Goal: Task Accomplishment & Management: Use online tool/utility

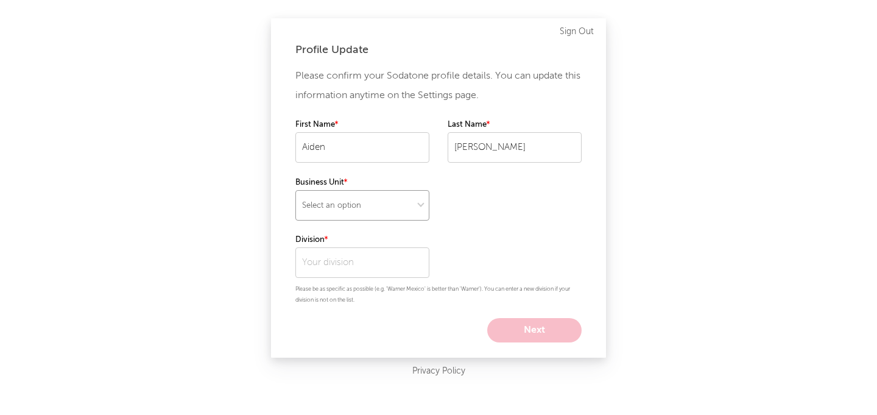
click at [385, 211] on select "Select an option" at bounding box center [363, 205] width 134 height 30
select select "recorded_music"
click at [378, 206] on select at bounding box center [363, 205] width 134 height 30
click at [372, 264] on input "text" at bounding box center [363, 262] width 134 height 30
type input "sparta"
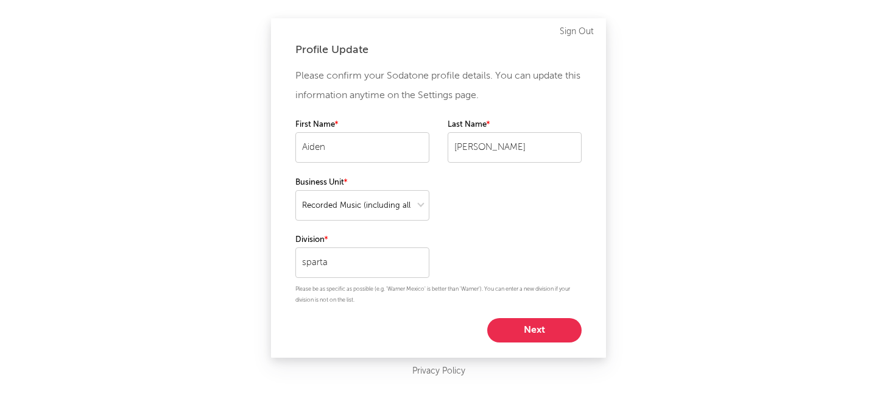
click at [458, 264] on div "Please confirm your Sodatone profile details. You can update this information a…" at bounding box center [439, 204] width 286 height 276
click at [390, 265] on input "sparta" at bounding box center [363, 262] width 134 height 30
click at [381, 279] on div "300 Entertainment" at bounding box center [363, 288] width 134 height 21
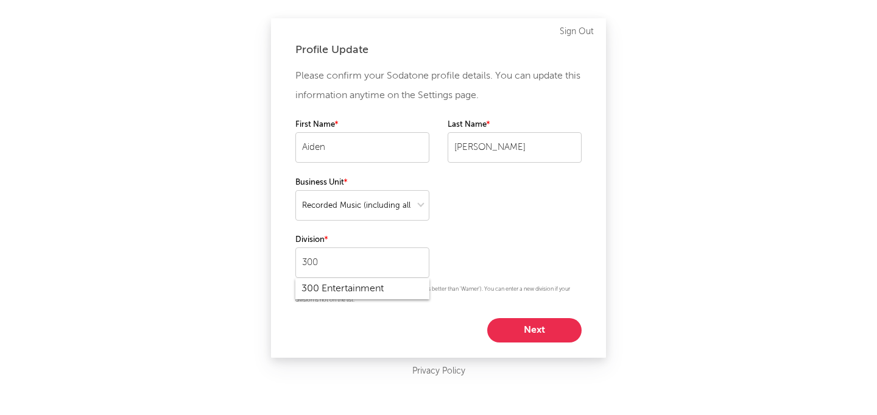
type input "300 Entertainment"
click at [529, 325] on button "Next" at bounding box center [534, 330] width 94 height 24
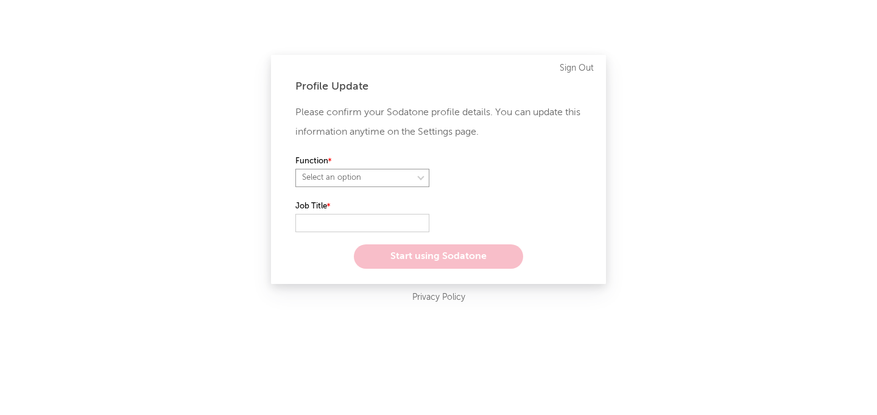
click at [380, 177] on select "Select an option" at bounding box center [363, 178] width 134 height 18
select select "anr"
click at [371, 224] on input "text" at bounding box center [363, 223] width 134 height 18
click at [473, 172] on select "Select an option" at bounding box center [515, 178] width 134 height 18
select select "other"
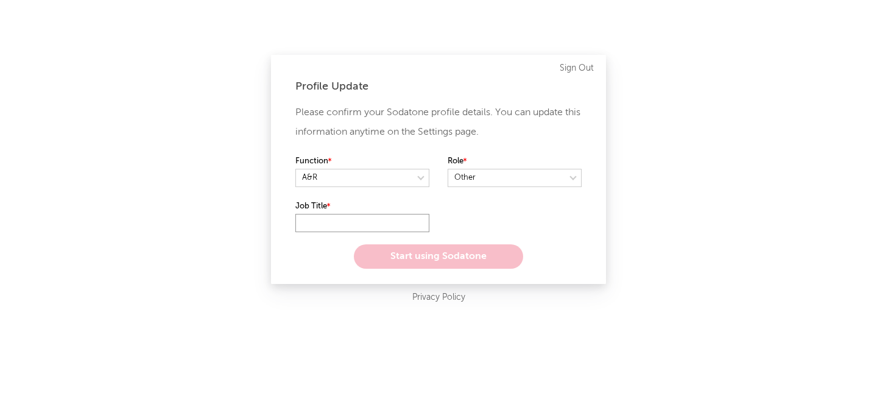
click at [391, 220] on input "text" at bounding box center [363, 223] width 134 height 18
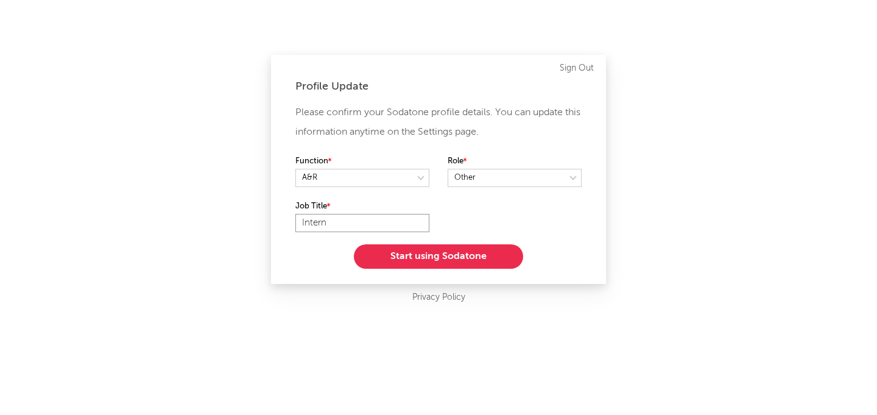
type input "Intern"
click at [432, 261] on button "Start using Sodatone" at bounding box center [438, 256] width 169 height 24
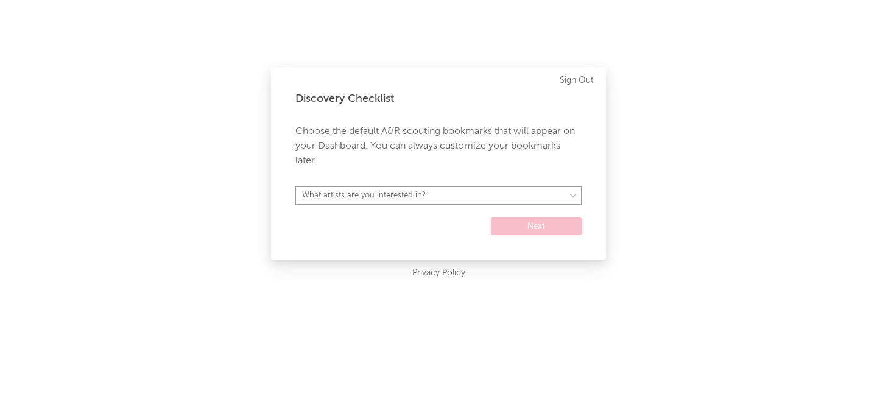
click at [442, 194] on select "What artists are you interested in? Argentina Asia General Australia Austria Be…" at bounding box center [439, 195] width 286 height 18
select select "15"
click at [458, 192] on select "Argentina Asia General Australia Austria Belgium Benelux Brasil Canada China Co…" at bounding box center [439, 195] width 286 height 18
click at [530, 196] on select "Argentina Asia General Australia Austria Belgium Benelux Brasil Canada China Co…" at bounding box center [439, 195] width 286 height 18
click at [517, 234] on button "Next" at bounding box center [536, 226] width 91 height 18
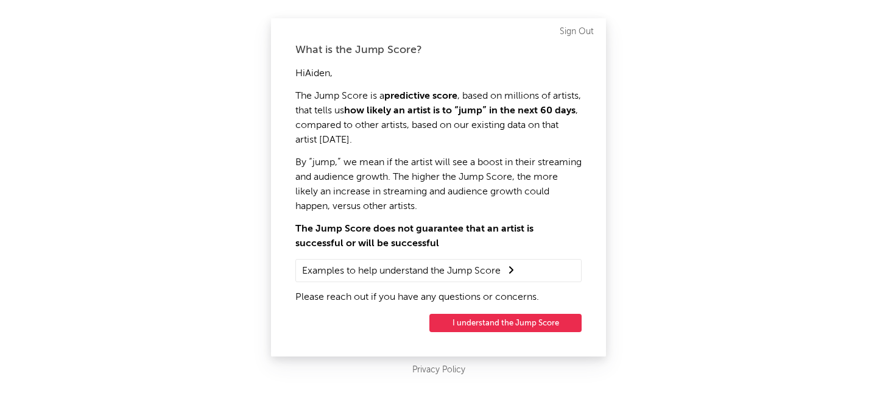
click at [522, 322] on button "I understand the Jump Score" at bounding box center [506, 323] width 152 height 18
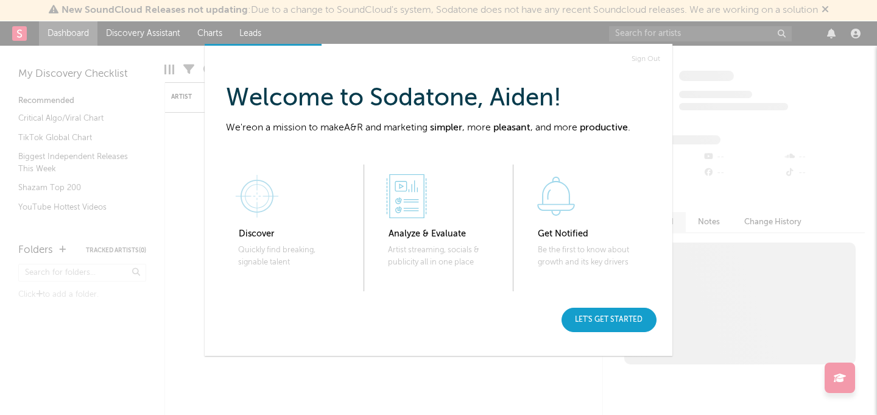
click at [614, 324] on div "Let's get started" at bounding box center [609, 320] width 95 height 24
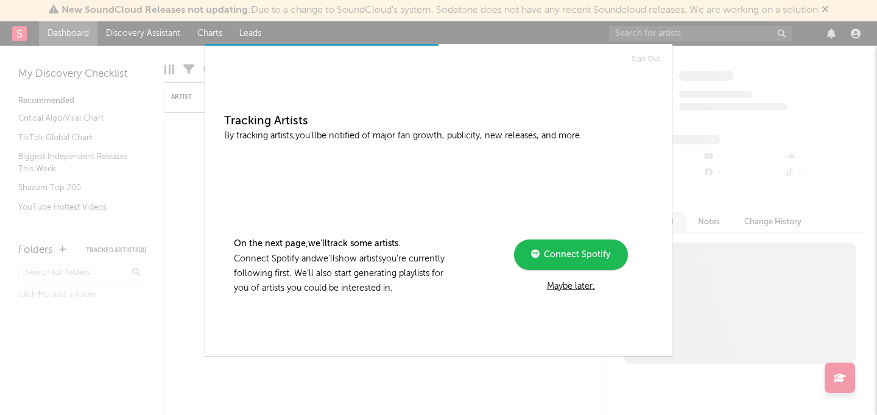
click at [589, 265] on link "Connect Spotify" at bounding box center [571, 254] width 114 height 30
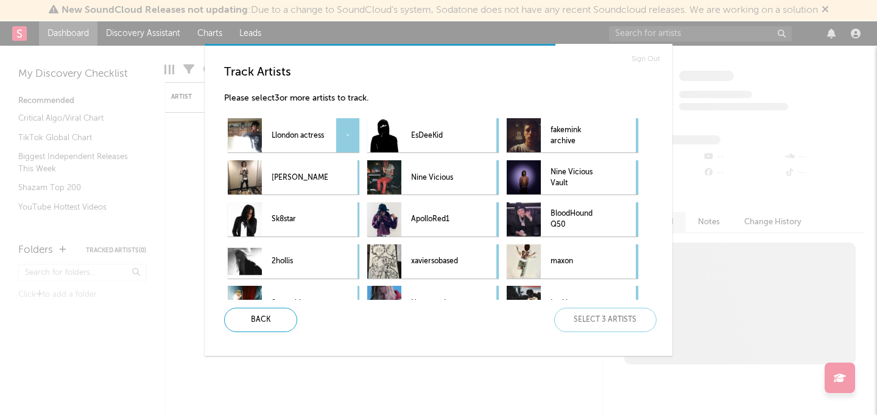
click at [337, 135] on div "-" at bounding box center [347, 135] width 23 height 34
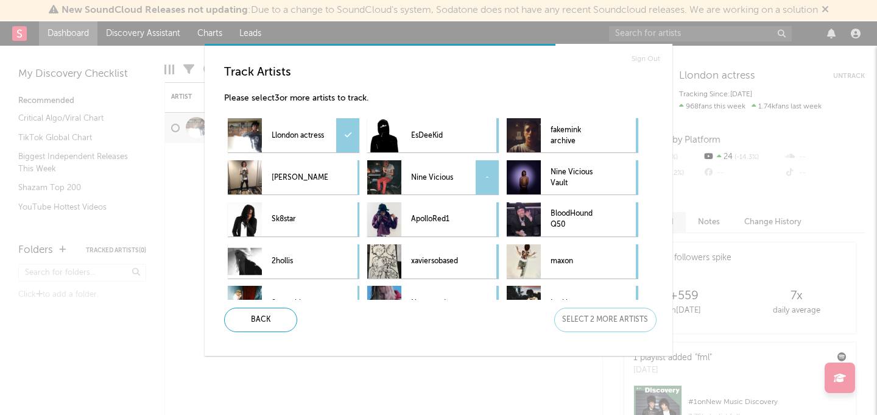
click at [459, 180] on p "Nine Vicious" at bounding box center [439, 177] width 56 height 27
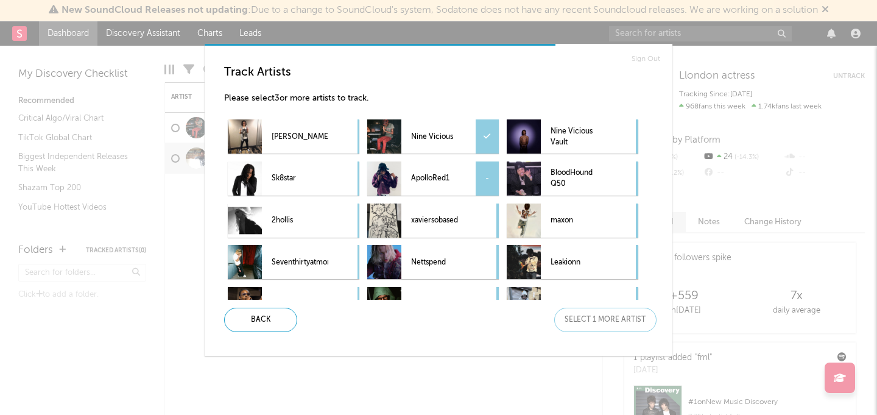
click at [455, 175] on p "ApolloRed1" at bounding box center [439, 178] width 56 height 27
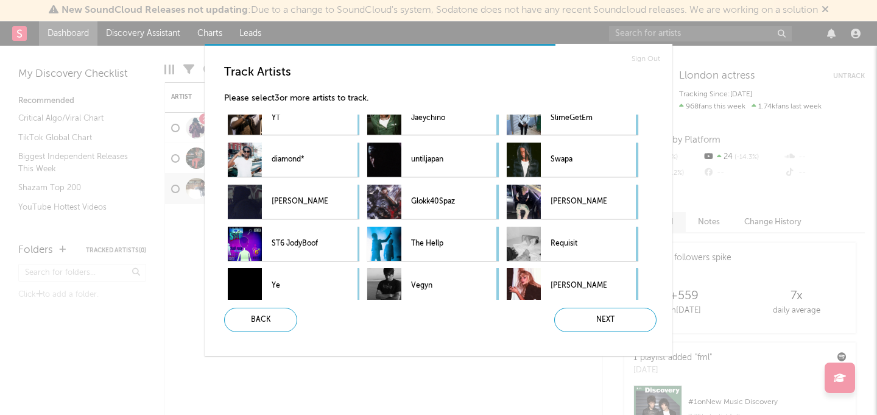
scroll to position [227, 0]
click at [308, 162] on p "diamond*" at bounding box center [300, 160] width 56 height 27
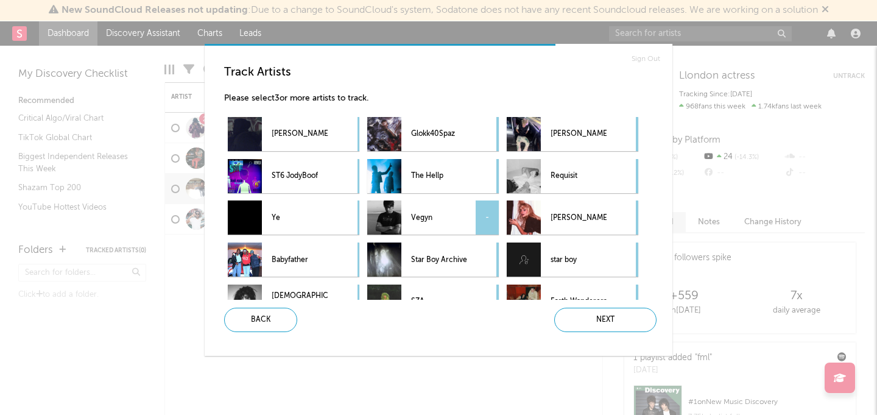
scroll to position [299, 0]
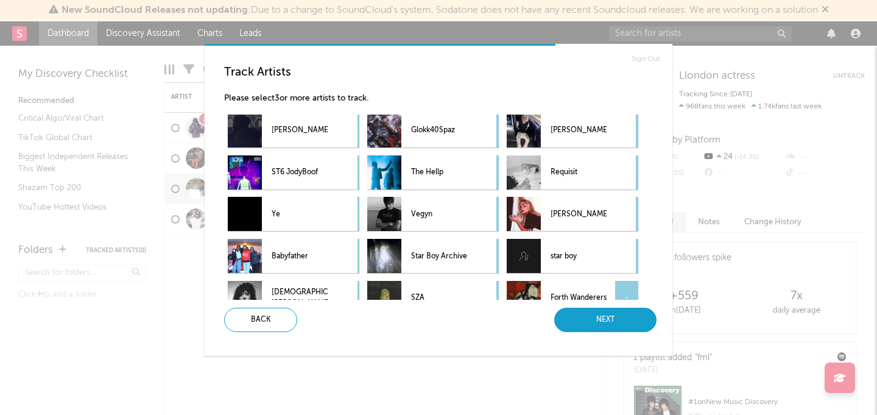
click at [603, 330] on div "Next" at bounding box center [605, 320] width 102 height 24
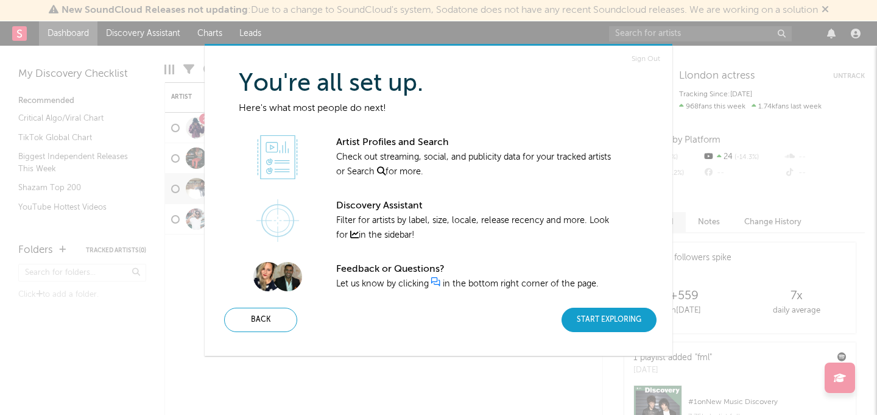
click at [603, 324] on div "Start Exploring" at bounding box center [609, 320] width 95 height 24
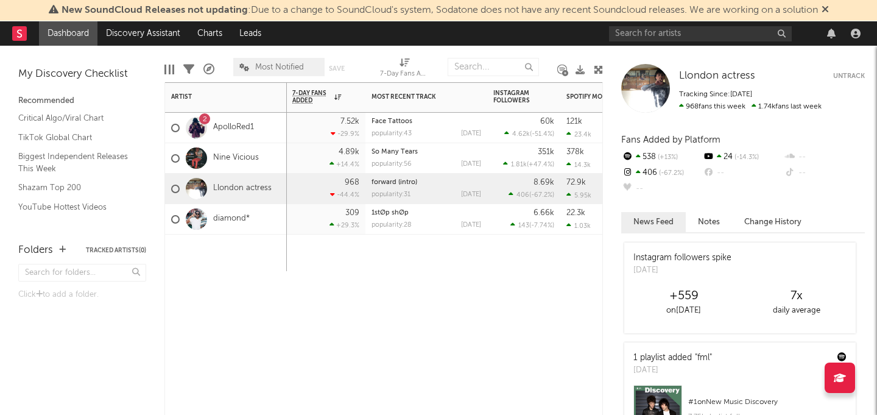
click at [345, 134] on div "-29.9 %" at bounding box center [345, 134] width 29 height 8
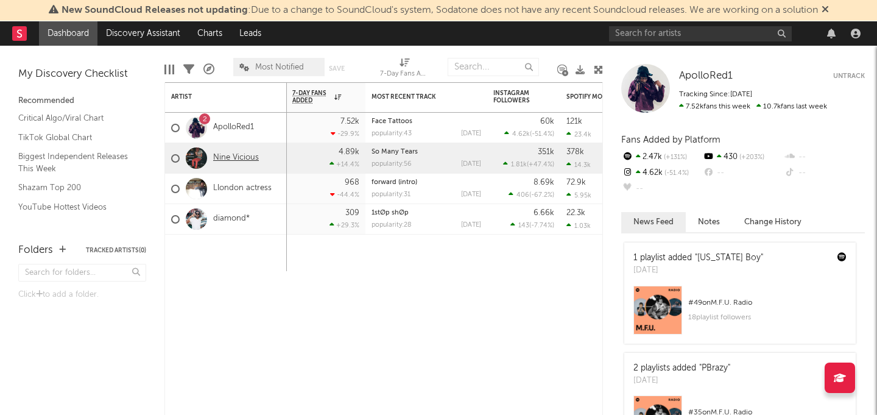
click at [246, 160] on link "Nine Vicious" at bounding box center [236, 158] width 46 height 10
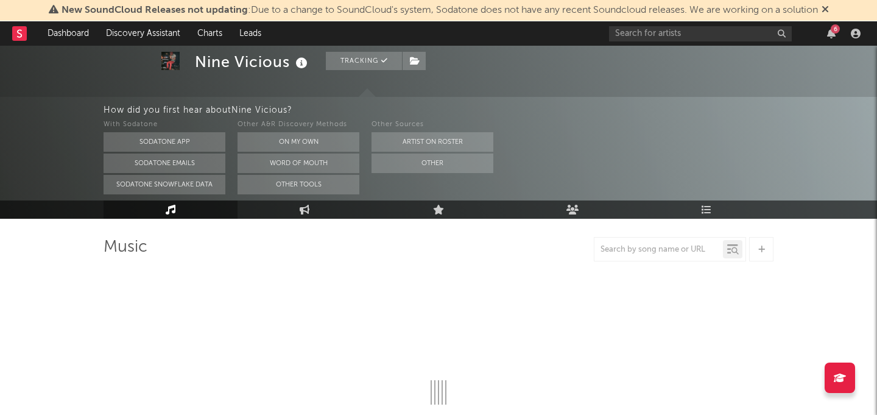
select select "6m"
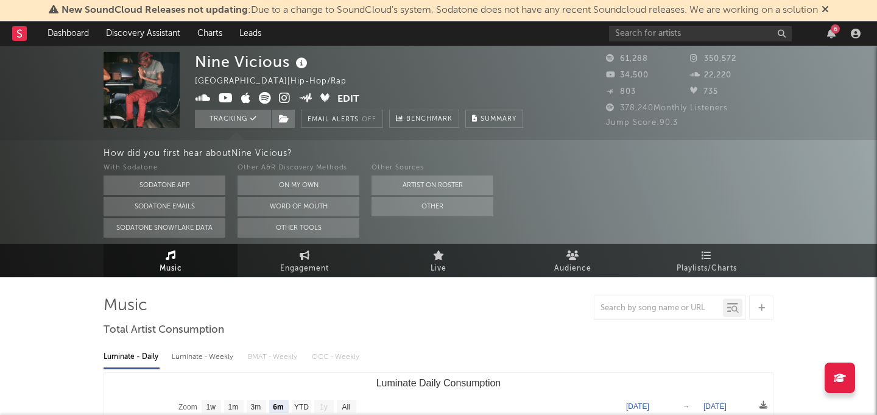
click at [641, 23] on div "6" at bounding box center [737, 33] width 256 height 24
click at [603, 219] on div "With Sodatone Sodatone App Sodatone Emails Sodatone Snowflake Data Other A&R Di…" at bounding box center [491, 199] width 774 height 77
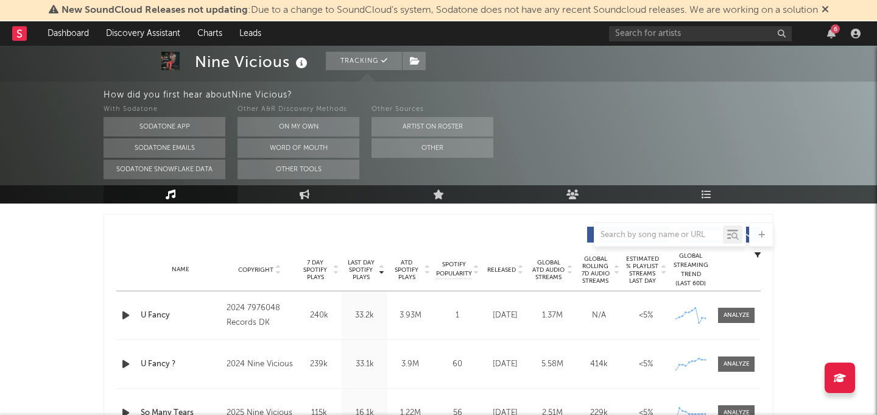
scroll to position [450, 0]
click at [500, 268] on span "Released" at bounding box center [501, 267] width 29 height 7
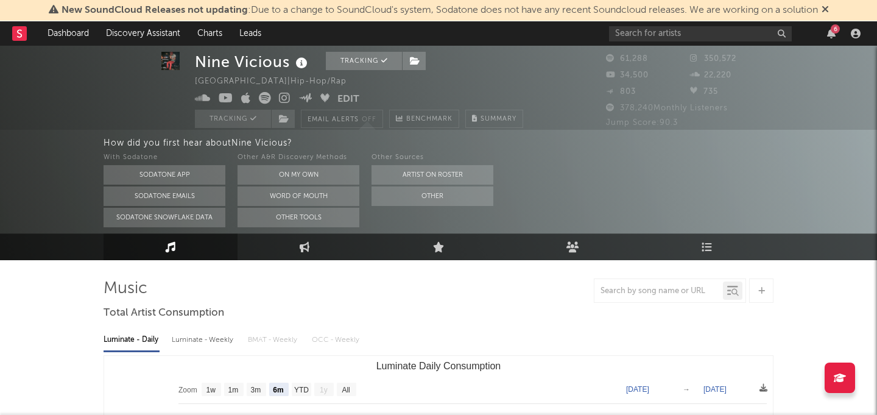
scroll to position [21, 0]
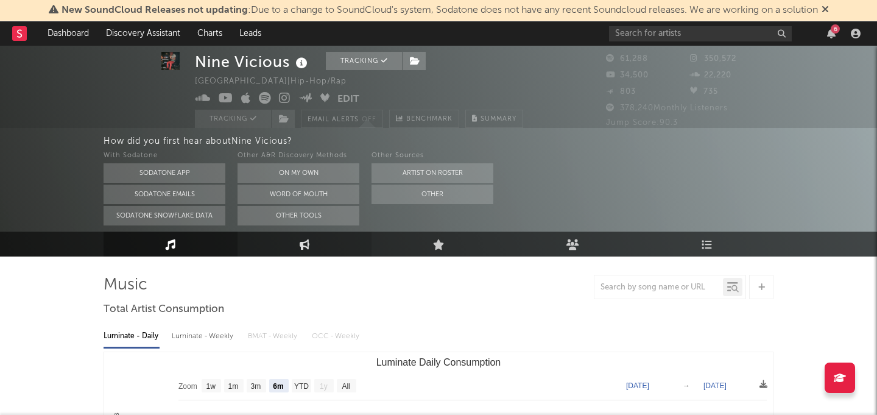
click at [321, 249] on link "Engagement" at bounding box center [305, 244] width 134 height 25
select select "1w"
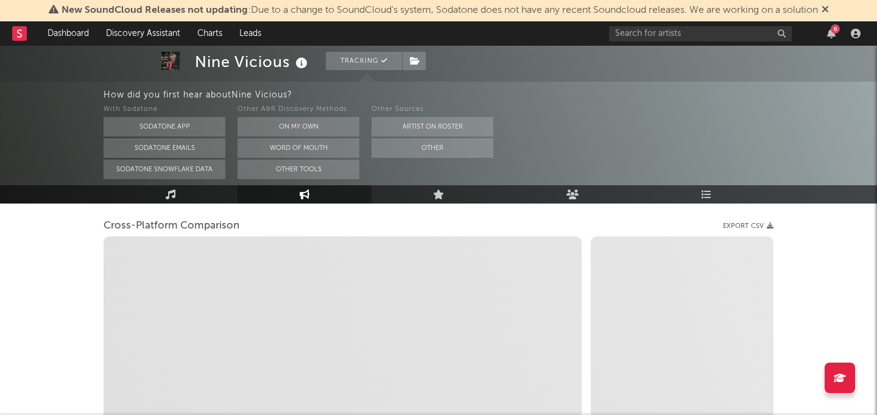
scroll to position [149, 0]
select select "1m"
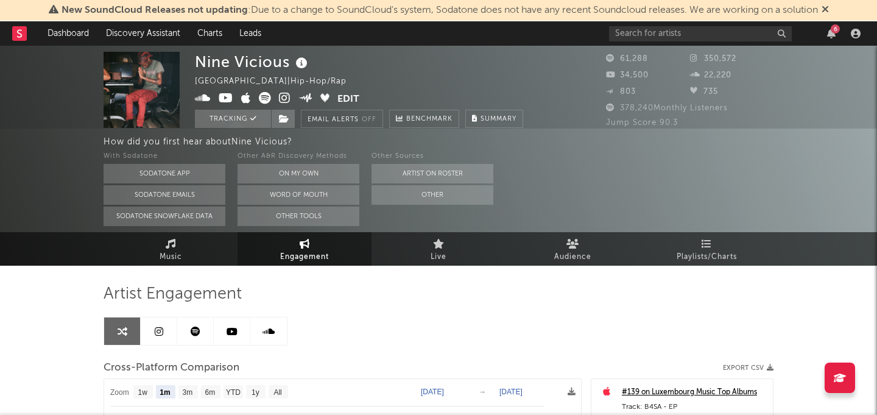
scroll to position [0, 0]
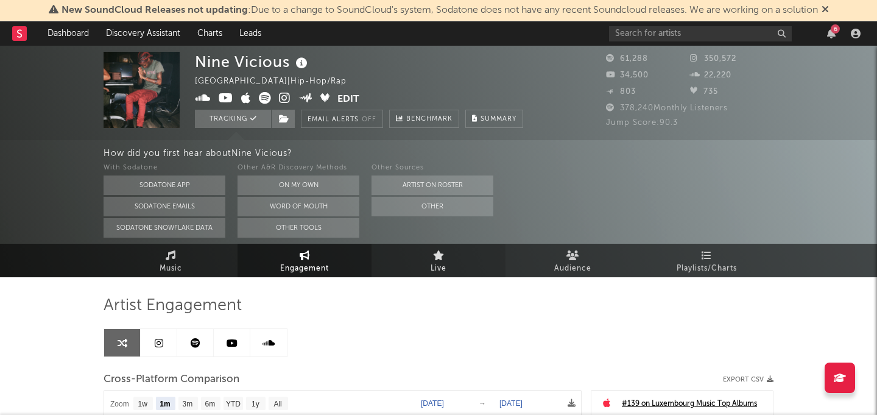
click at [453, 266] on link "Live" at bounding box center [439, 261] width 134 height 34
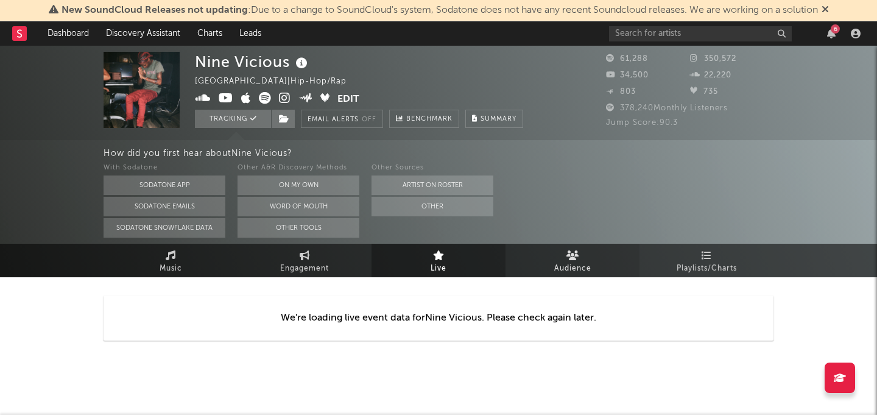
click at [580, 265] on span "Audience" at bounding box center [572, 268] width 37 height 15
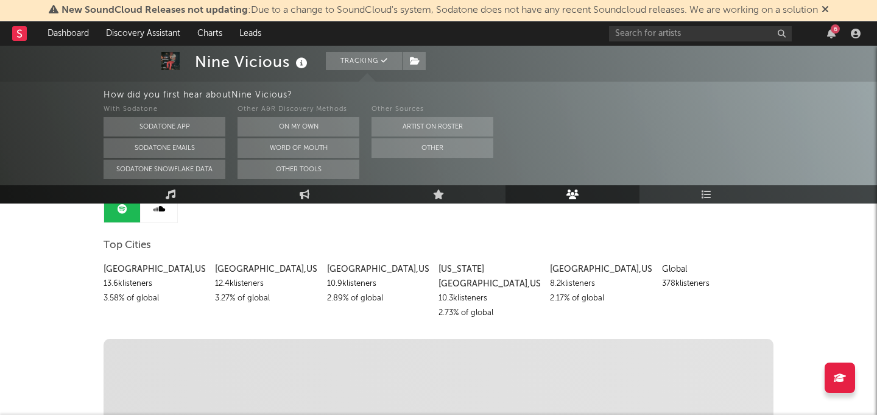
scroll to position [130, 0]
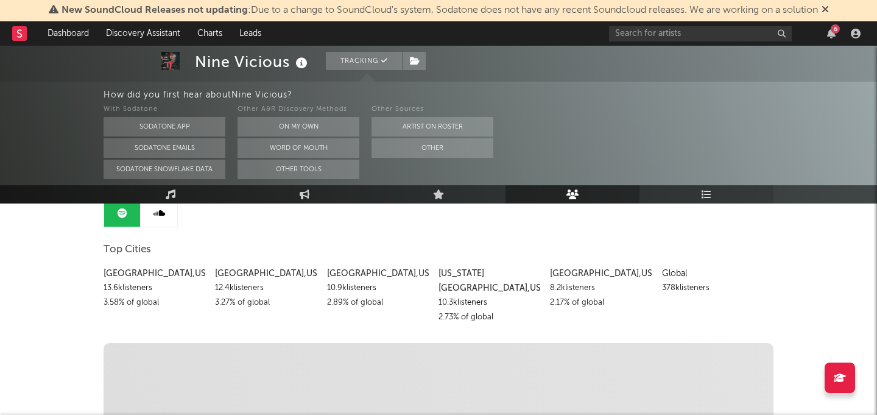
click at [692, 199] on link "Playlists/Charts" at bounding box center [707, 194] width 134 height 18
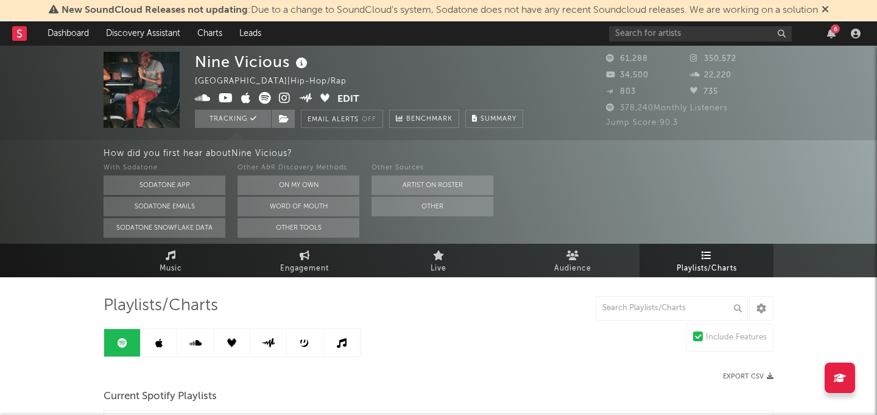
click at [16, 26] on rect at bounding box center [19, 33] width 15 height 15
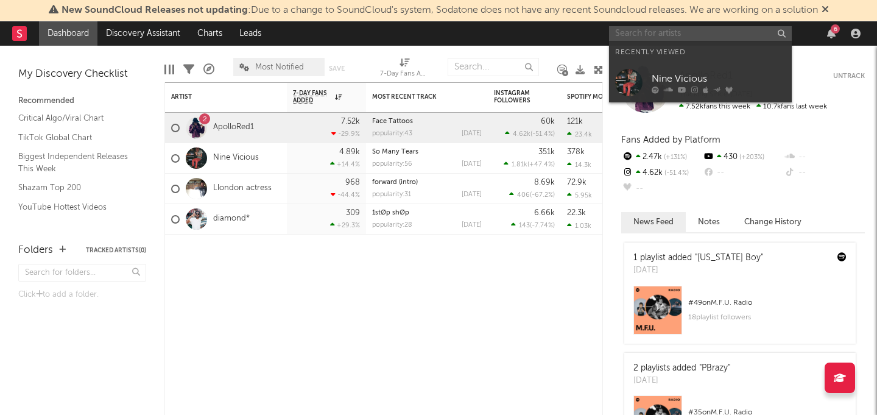
click at [634, 34] on input "text" at bounding box center [700, 33] width 183 height 15
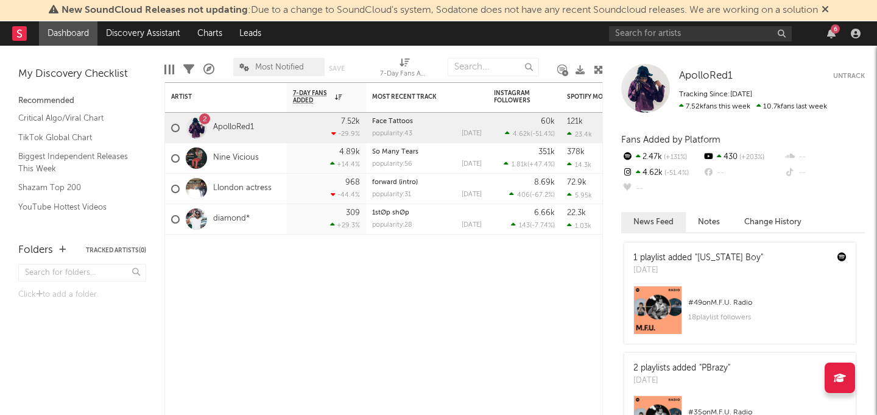
click at [476, 40] on nav "Dashboard Discovery Assistant Charts Leads 6" at bounding box center [438, 33] width 877 height 24
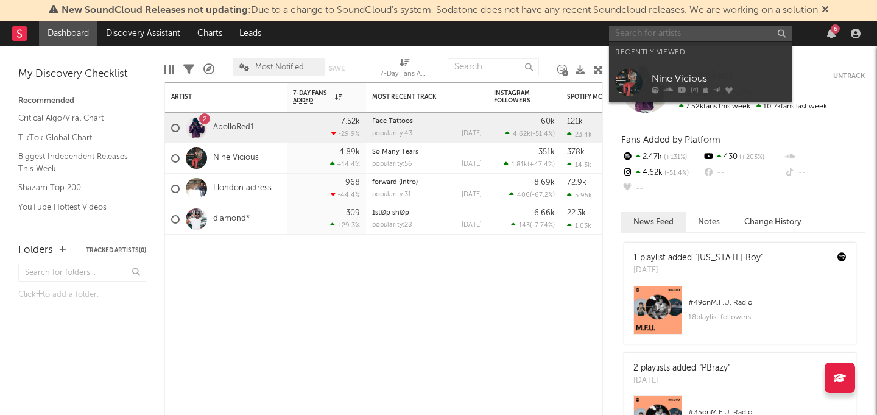
click at [674, 39] on input "text" at bounding box center [700, 33] width 183 height 15
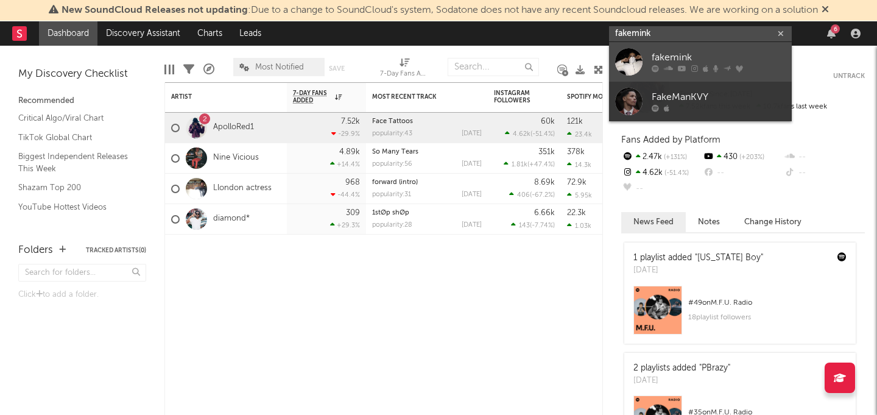
type input "fakemink"
click at [702, 54] on div "fakemink" at bounding box center [719, 58] width 134 height 15
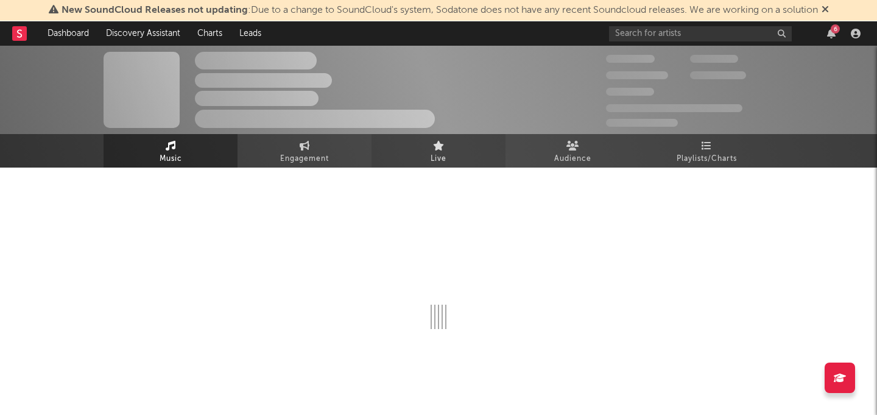
select select "6m"
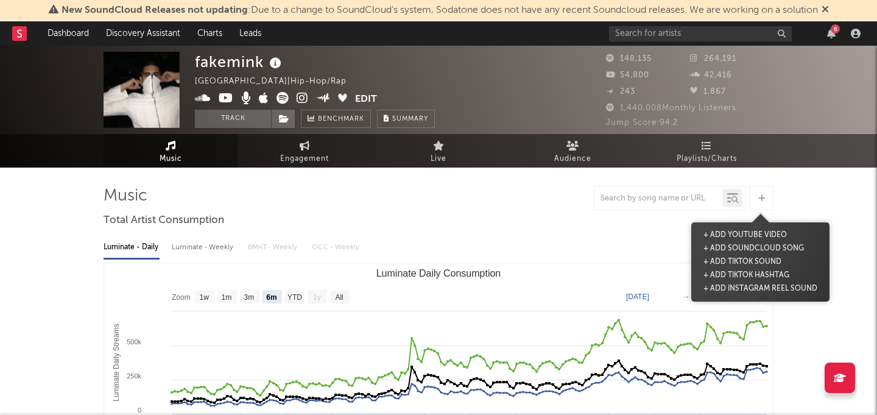
click at [761, 194] on icon at bounding box center [762, 198] width 7 height 8
click at [345, 194] on div at bounding box center [439, 198] width 670 height 24
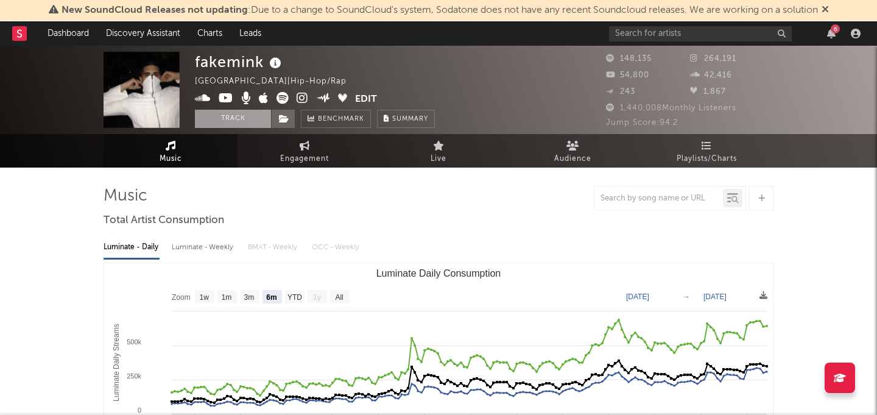
click at [227, 115] on button "Track" at bounding box center [233, 119] width 76 height 18
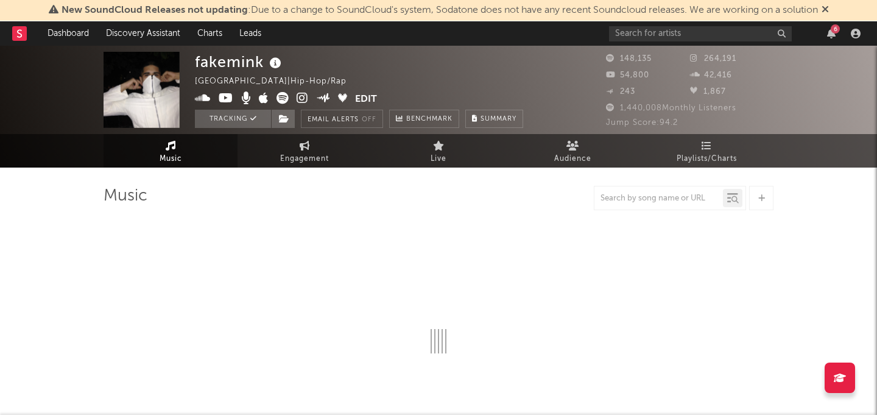
select select "6m"
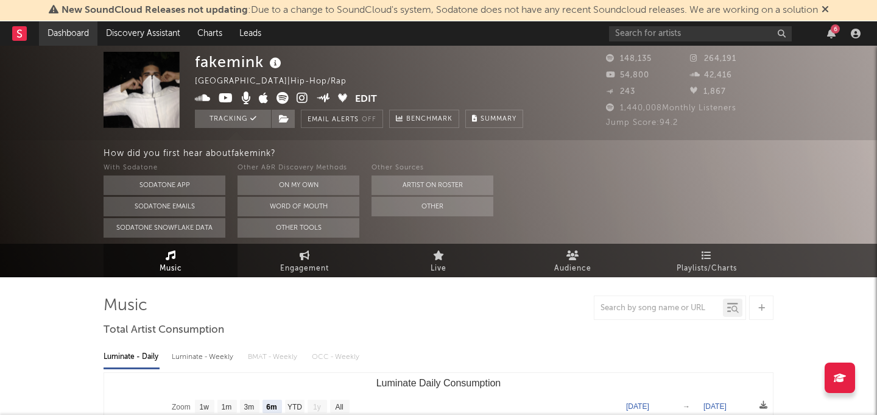
click at [69, 30] on link "Dashboard" at bounding box center [68, 33] width 58 height 24
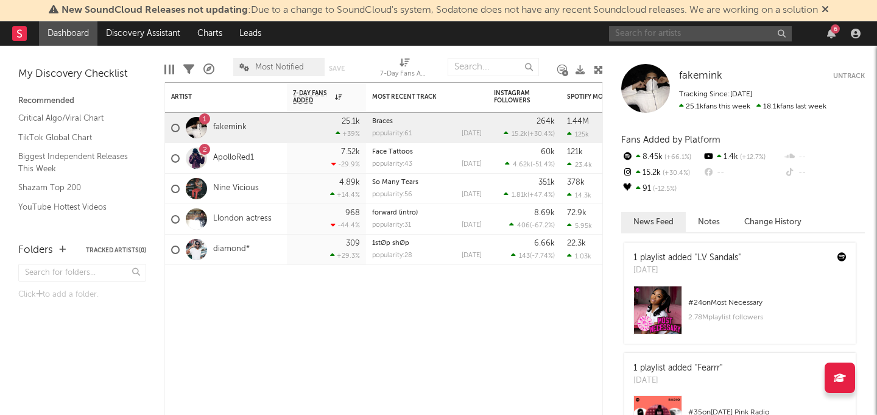
click at [639, 38] on input "text" at bounding box center [700, 33] width 183 height 15
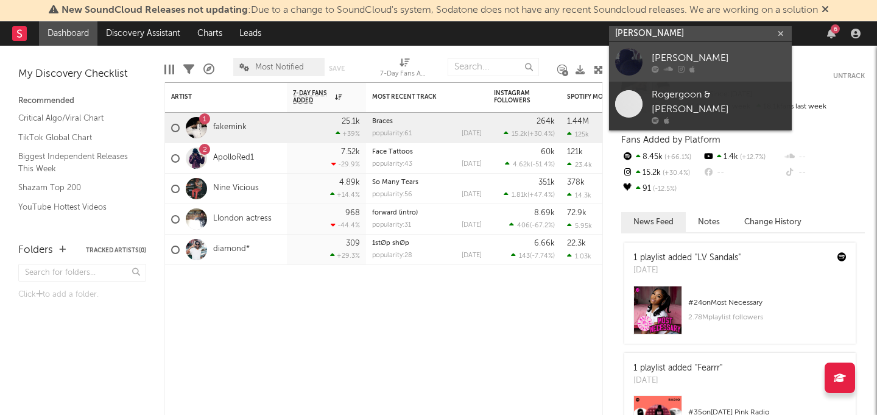
type input "camille keller"
click at [732, 68] on div at bounding box center [719, 68] width 134 height 7
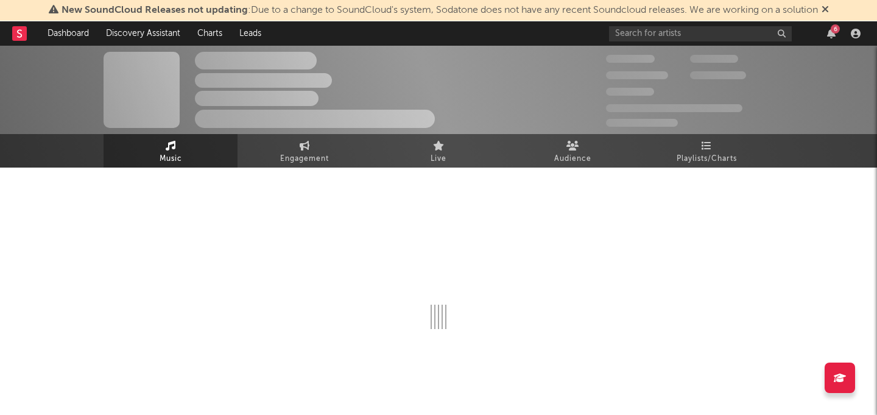
select select "1w"
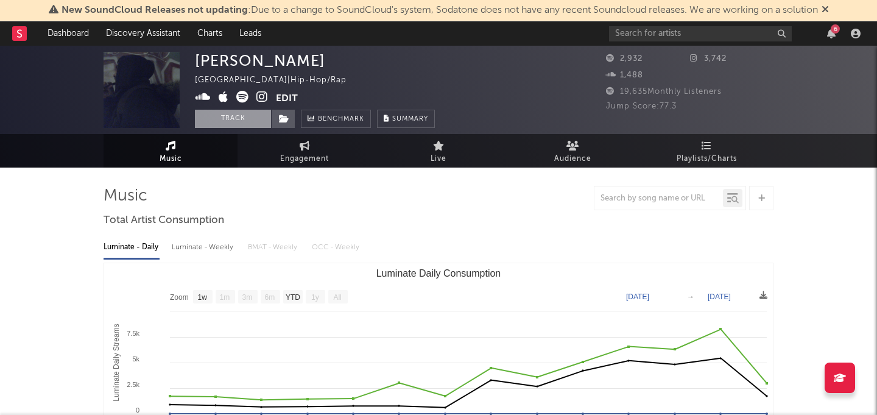
click at [236, 121] on button "Track" at bounding box center [233, 119] width 76 height 18
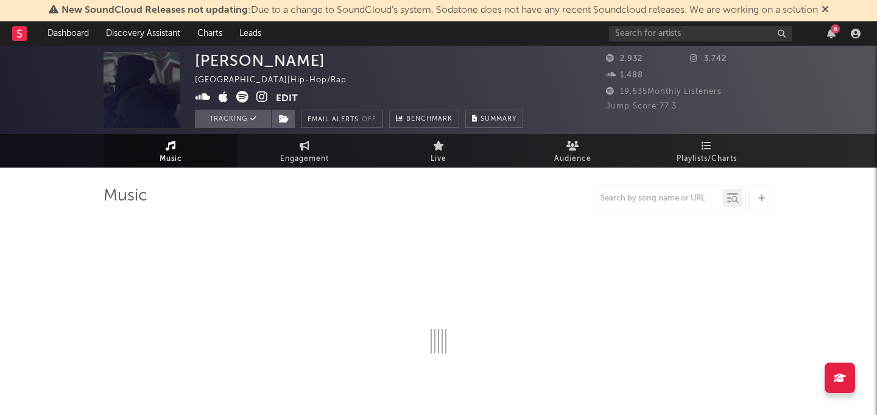
select select "1w"
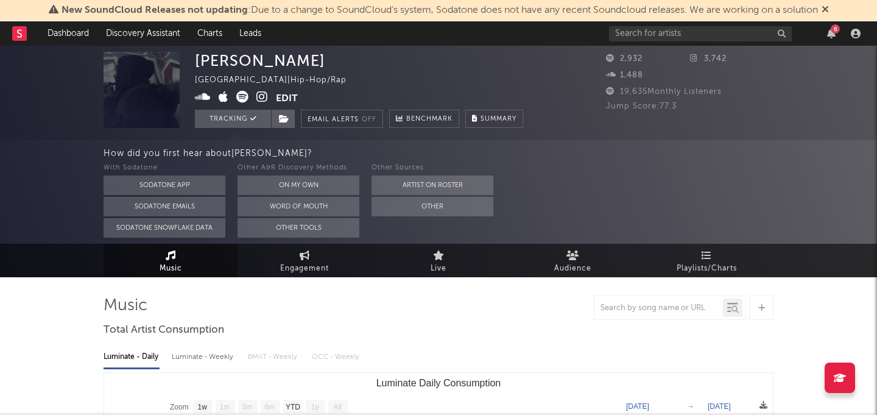
click at [638, 25] on div "6" at bounding box center [737, 33] width 256 height 24
click at [638, 30] on input "text" at bounding box center [700, 33] width 183 height 15
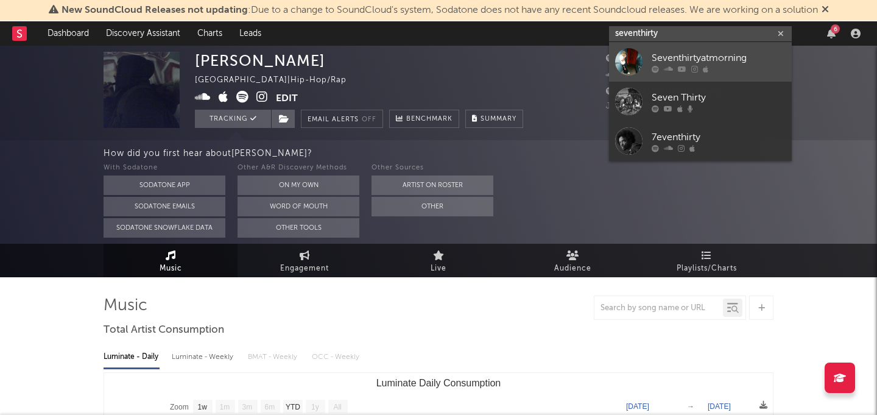
type input "seventhirty"
click at [725, 60] on div "Seventhirtyatmorning" at bounding box center [719, 58] width 134 height 15
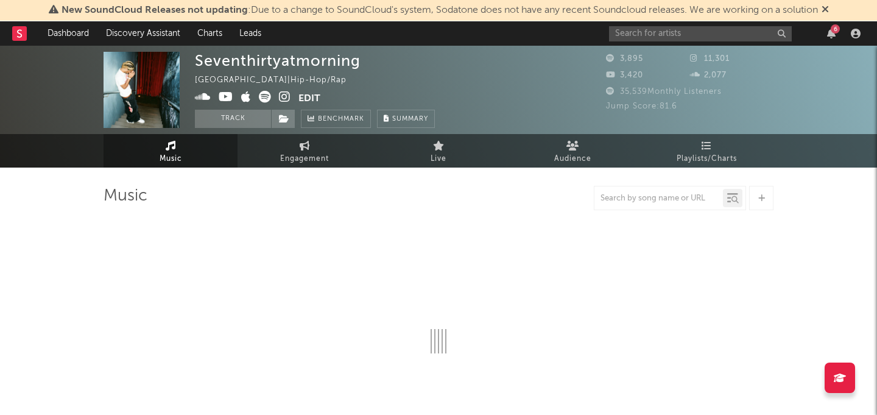
select select "1w"
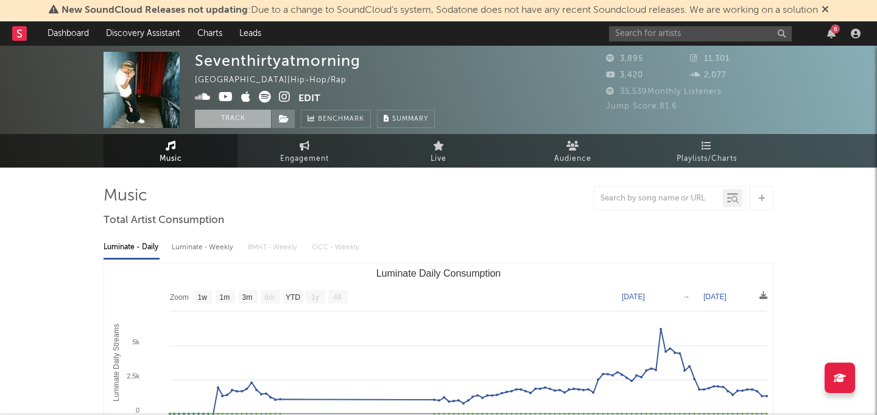
click at [235, 122] on button "Track" at bounding box center [233, 119] width 76 height 18
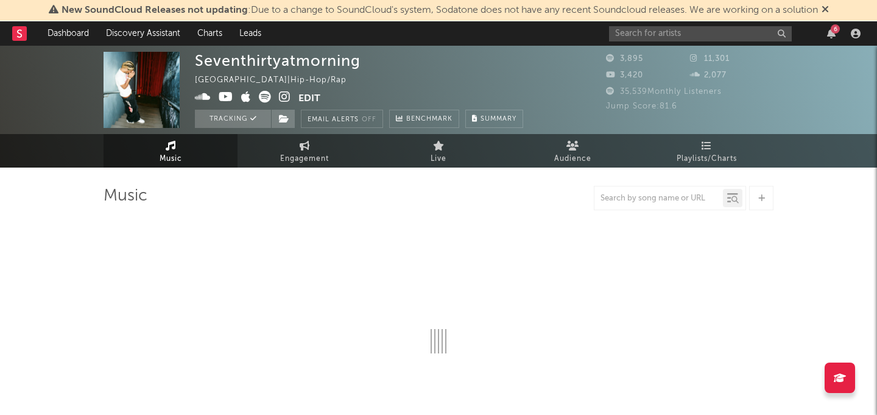
select select "1w"
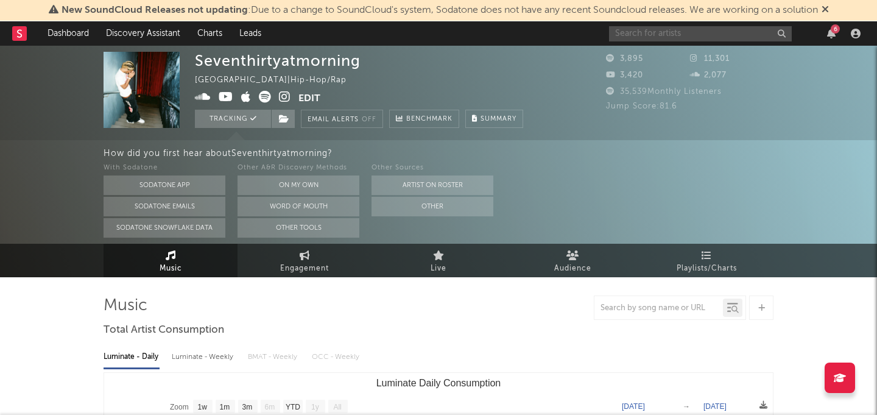
click at [652, 34] on input "text" at bounding box center [700, 33] width 183 height 15
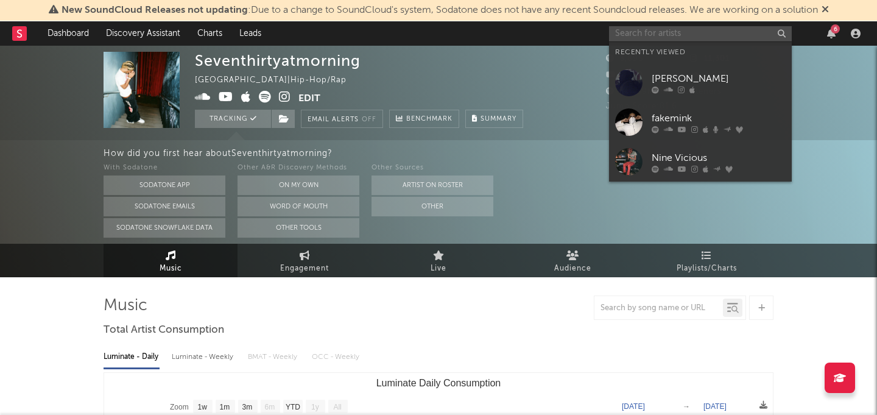
type input "s"
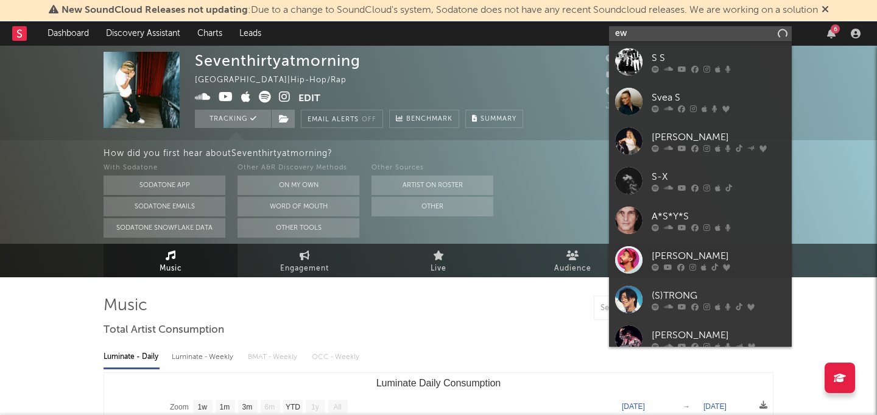
type input "e"
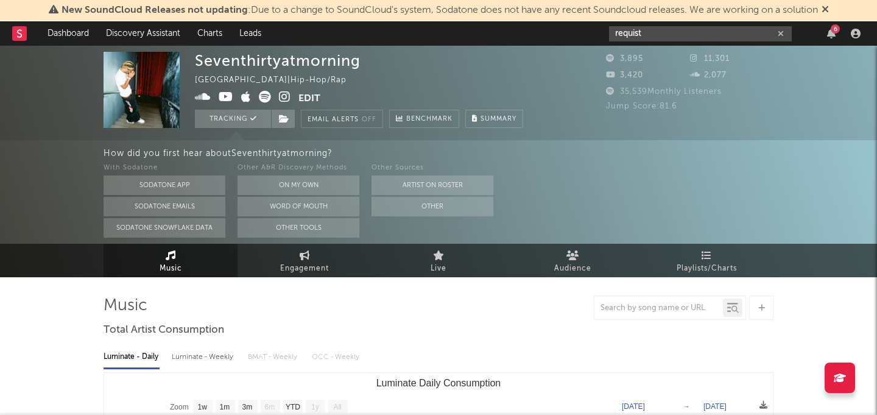
click at [687, 36] on input "requist" at bounding box center [700, 33] width 183 height 15
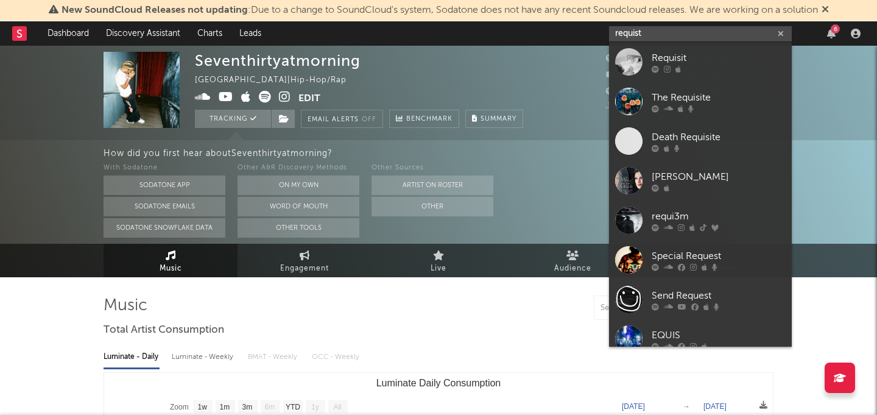
type input "requist"
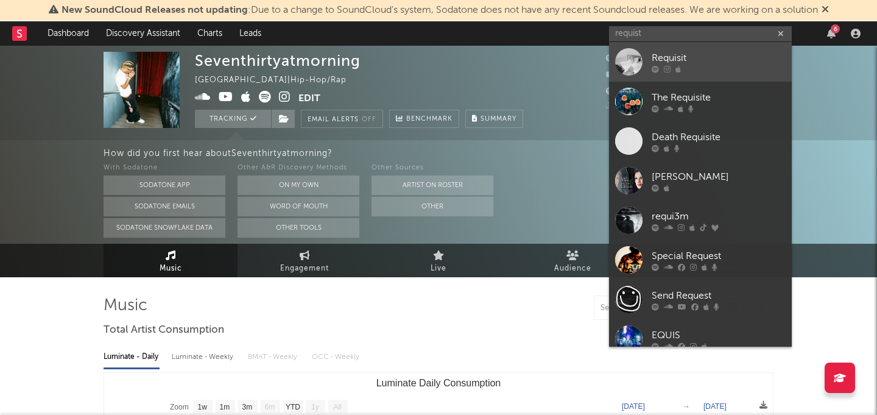
click at [692, 56] on div "Requisit" at bounding box center [719, 58] width 134 height 15
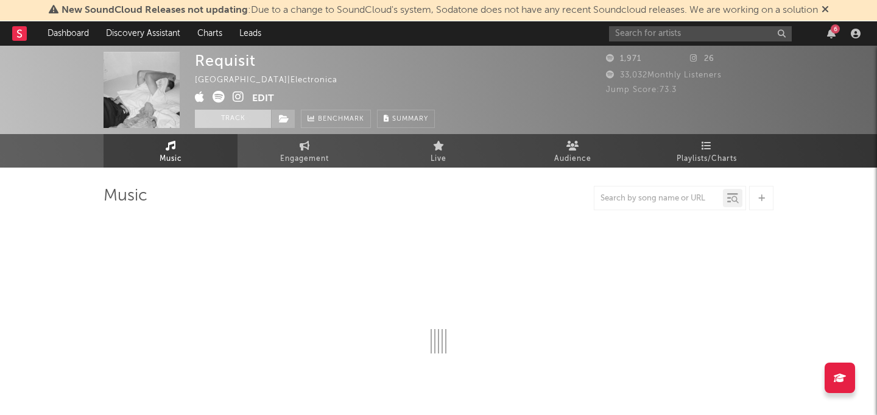
select select "1w"
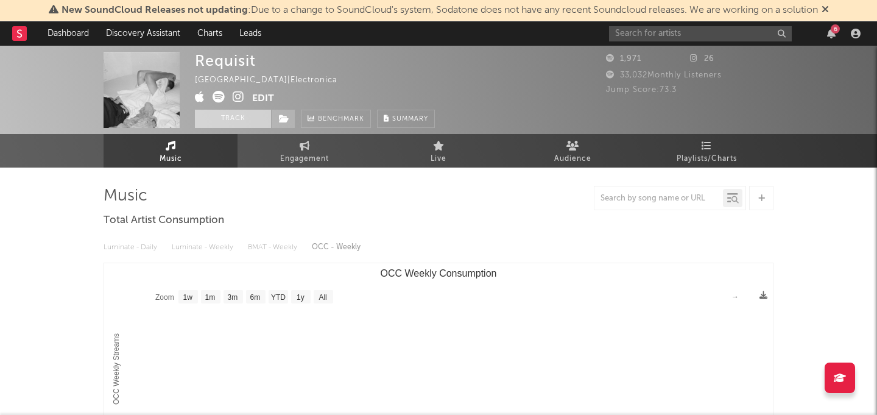
click at [214, 113] on button "Track" at bounding box center [233, 119] width 76 height 18
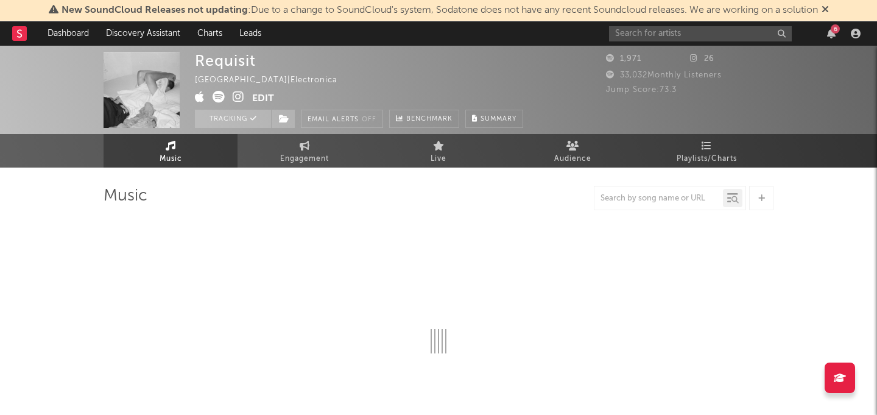
select select "1w"
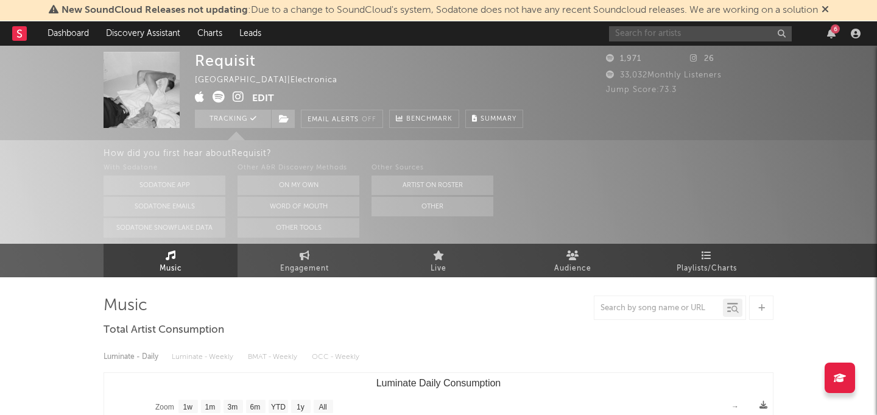
click at [669, 32] on input "text" at bounding box center [700, 33] width 183 height 15
type input "pz'"
click at [704, 38] on input "pz'" at bounding box center [700, 33] width 183 height 15
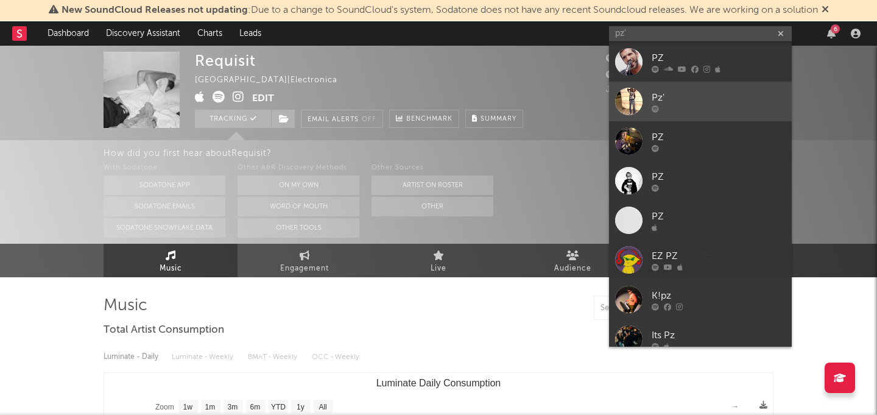
click at [695, 101] on div "Pz'" at bounding box center [719, 97] width 134 height 15
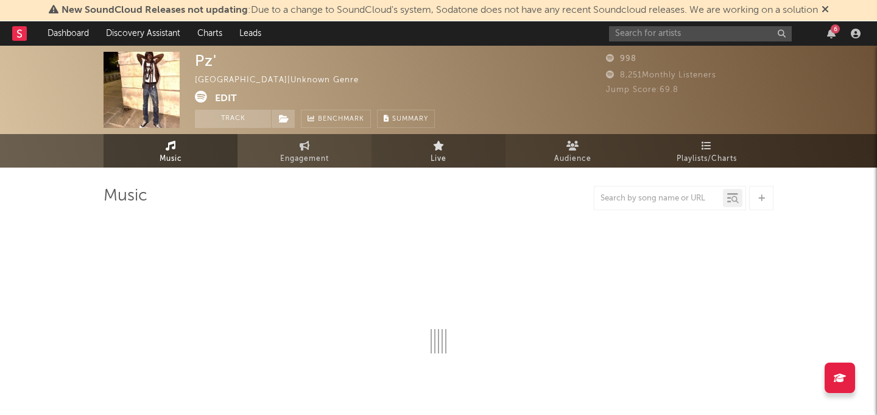
select select "1w"
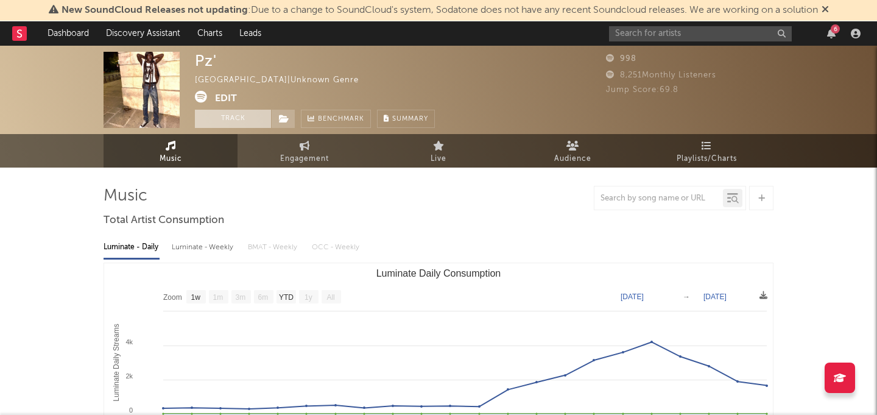
click at [218, 119] on button "Track" at bounding box center [233, 119] width 76 height 18
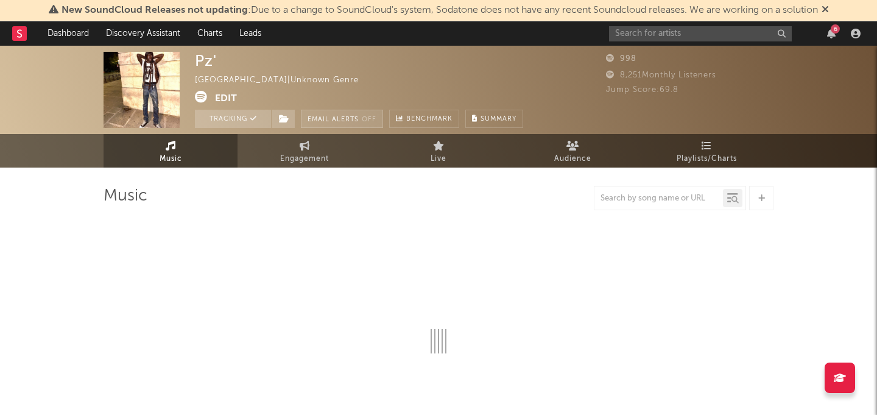
select select "1w"
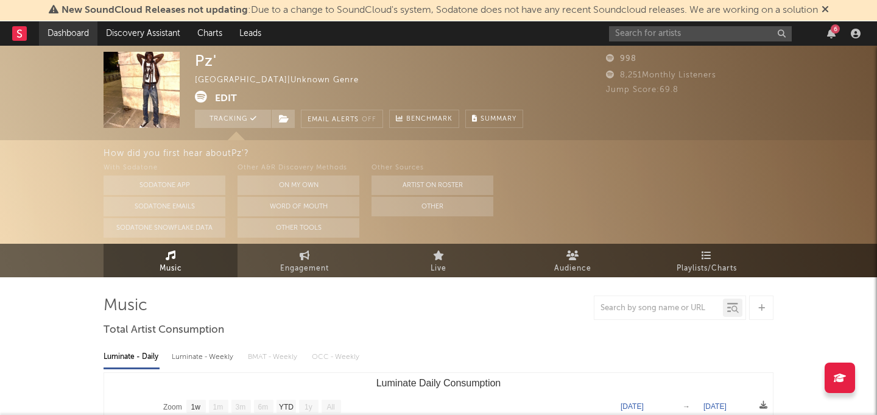
click at [77, 38] on link "Dashboard" at bounding box center [68, 33] width 58 height 24
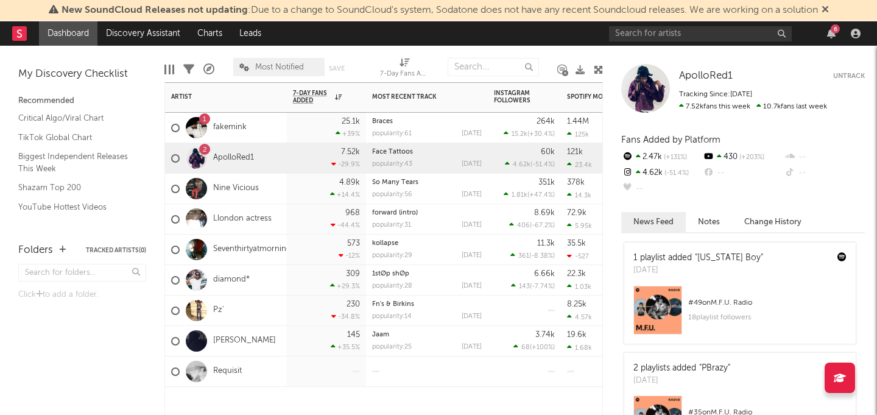
click at [252, 130] on div "1 fakemink" at bounding box center [226, 128] width 122 height 30
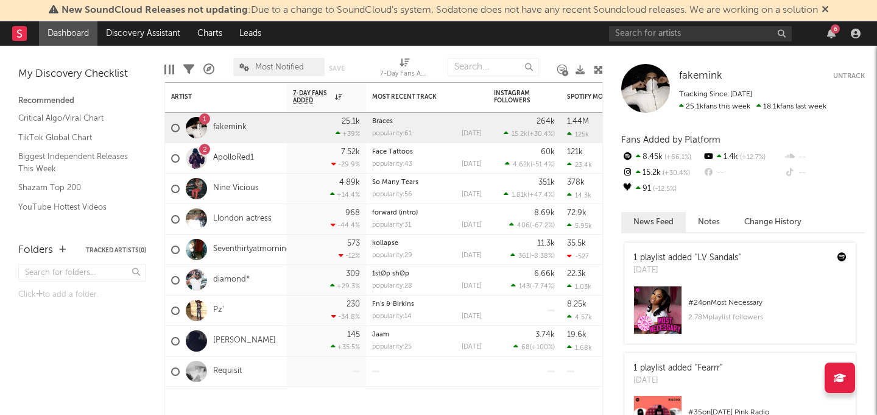
click at [713, 225] on button "Notes" at bounding box center [709, 222] width 46 height 20
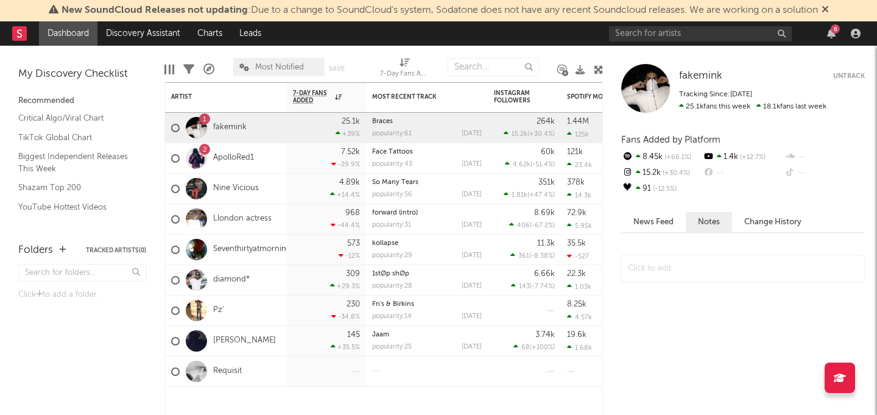
click at [756, 216] on button "Change History" at bounding box center [773, 222] width 82 height 20
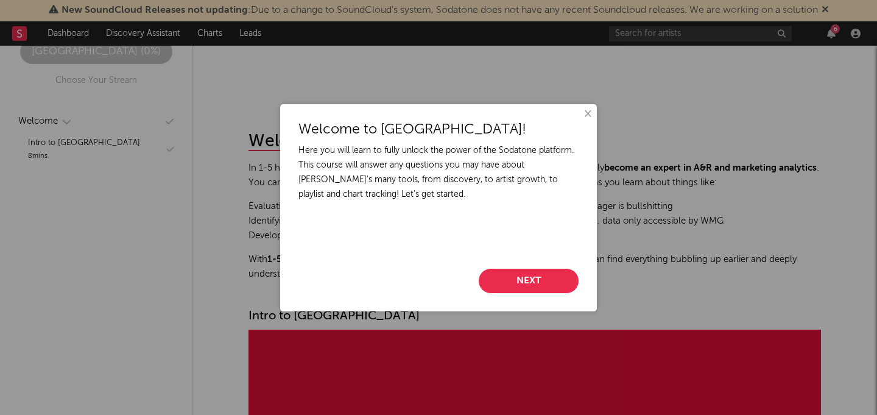
click at [543, 285] on button "Next" at bounding box center [529, 281] width 100 height 24
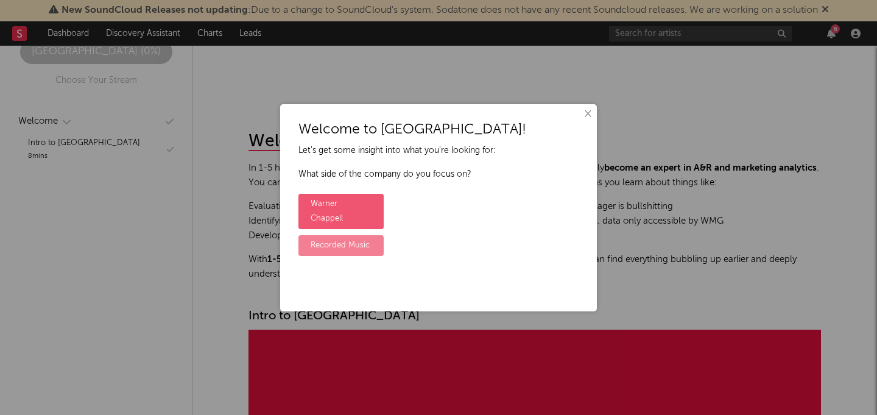
click at [349, 235] on label "Recorded Music" at bounding box center [341, 245] width 85 height 21
click at [306, 232] on input "Recorded Music" at bounding box center [303, 236] width 8 height 8
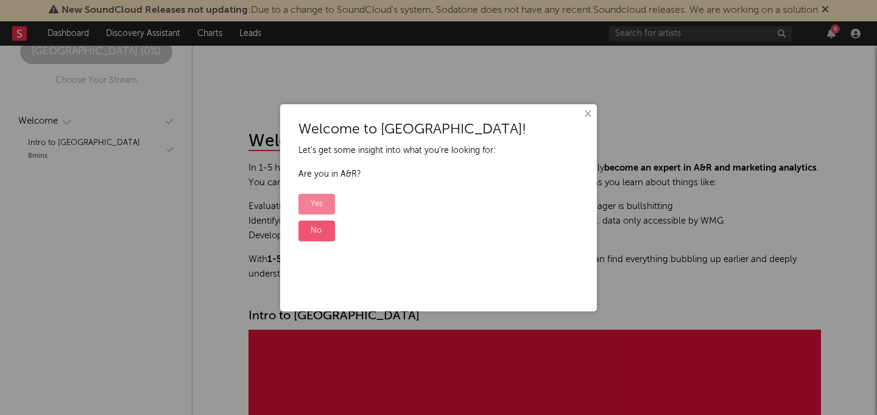
click at [329, 209] on label "Yes" at bounding box center [317, 204] width 37 height 21
click at [306, 199] on input "Yes" at bounding box center [303, 195] width 8 height 8
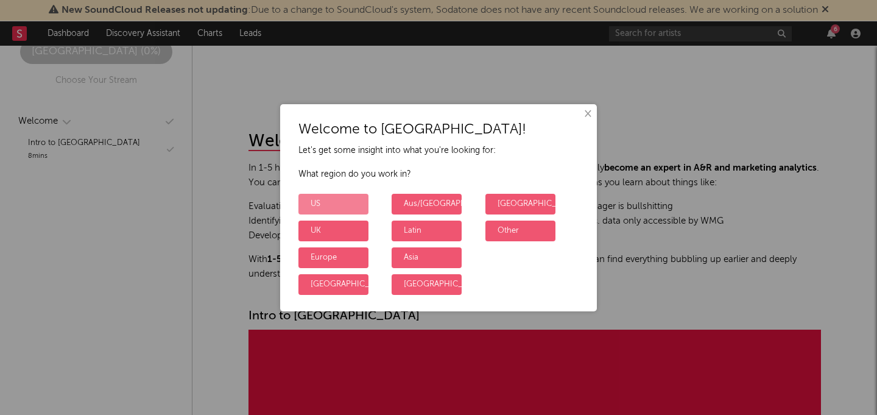
click at [331, 208] on label "US" at bounding box center [334, 204] width 70 height 21
click at [306, 199] on input "US" at bounding box center [303, 195] width 8 height 8
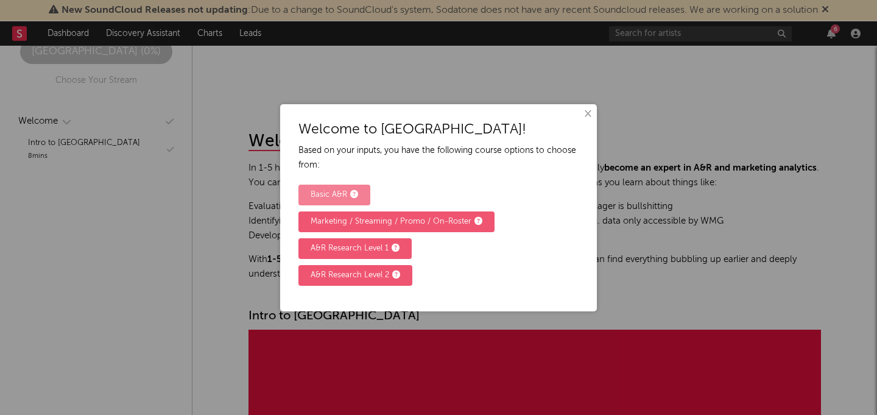
click at [360, 197] on label "Basic A&R" at bounding box center [335, 195] width 72 height 21
click at [306, 189] on input "Basic A&R" at bounding box center [303, 186] width 8 height 8
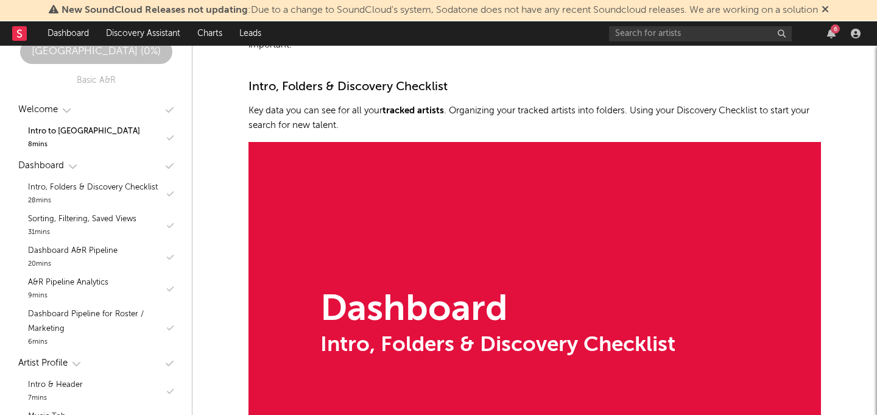
scroll to position [1284, 0]
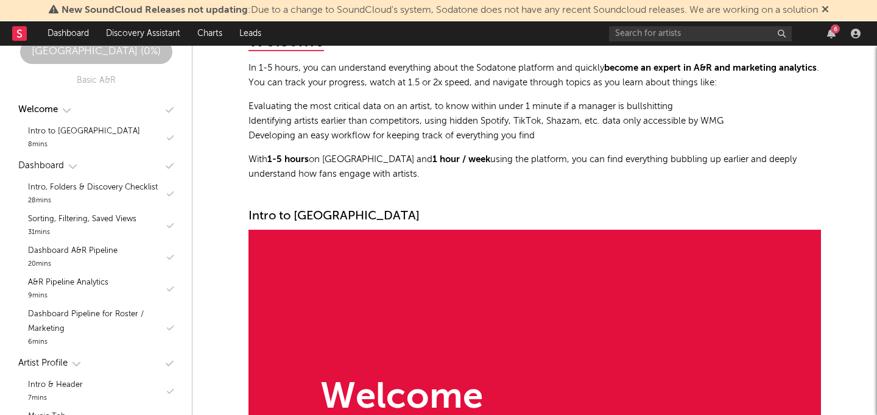
scroll to position [101, 0]
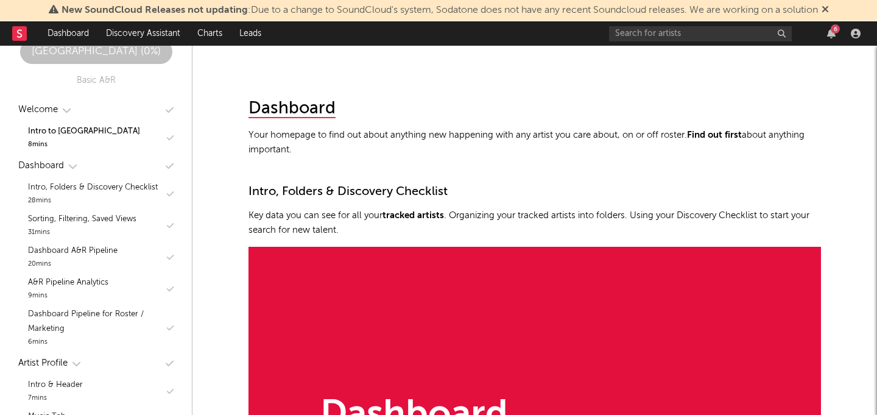
scroll to position [696, 0]
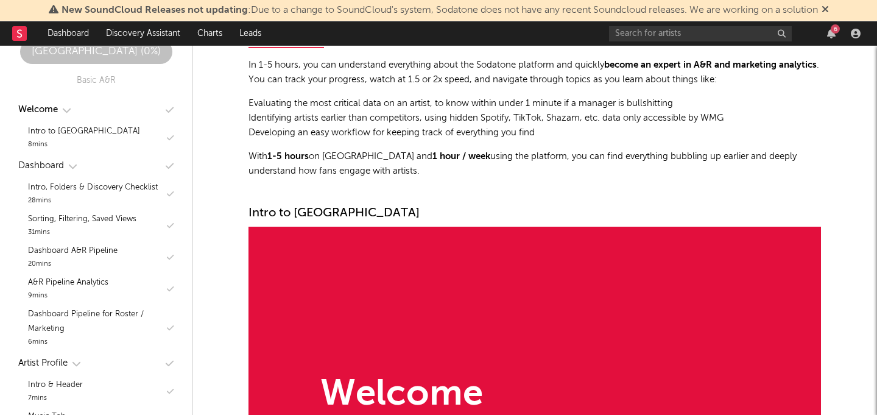
scroll to position [122, 0]
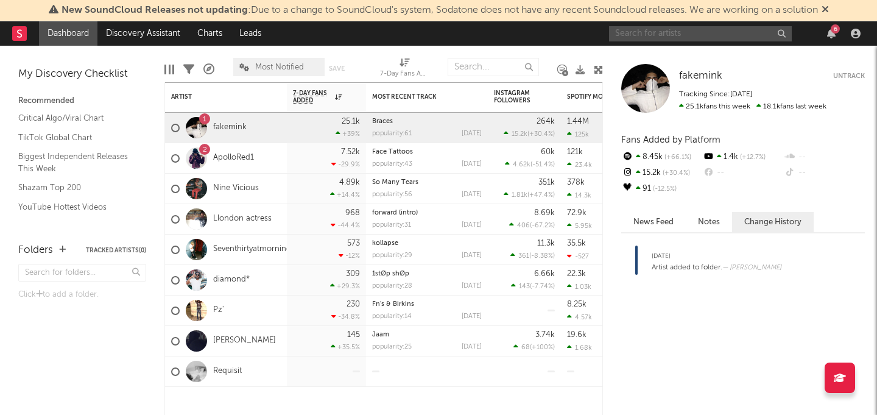
click at [611, 35] on input "text" at bounding box center [700, 33] width 183 height 15
click at [637, 29] on input "text" at bounding box center [700, 33] width 183 height 15
click at [668, 33] on input "fine" at bounding box center [700, 33] width 183 height 15
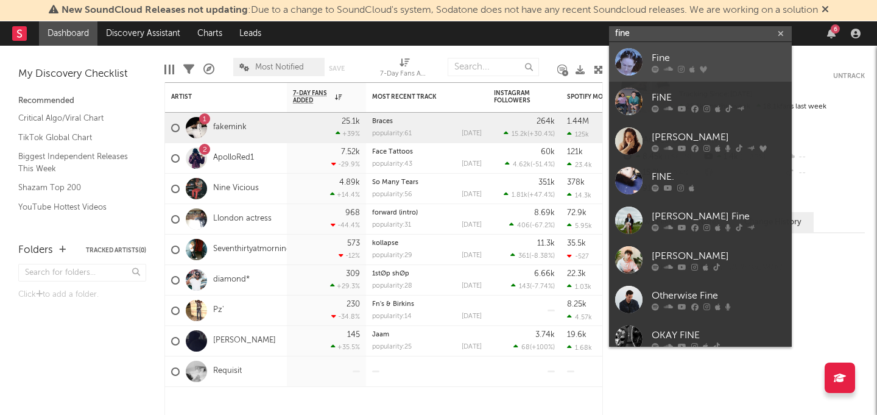
type input "fine"
click at [662, 54] on div "Fine" at bounding box center [719, 58] width 134 height 15
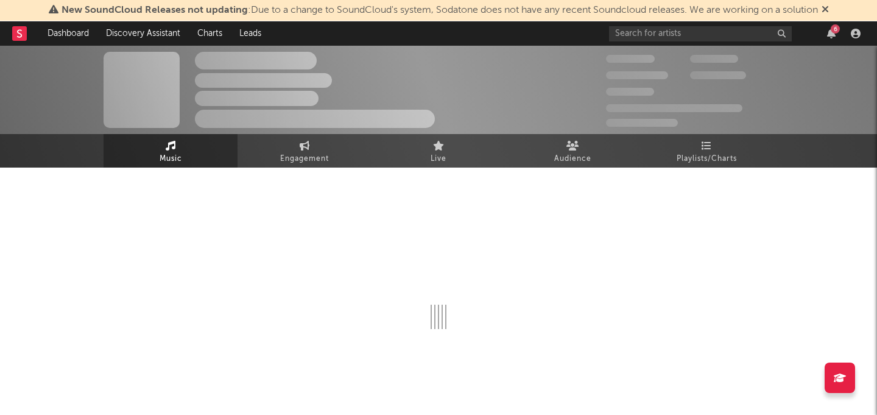
select select "6m"
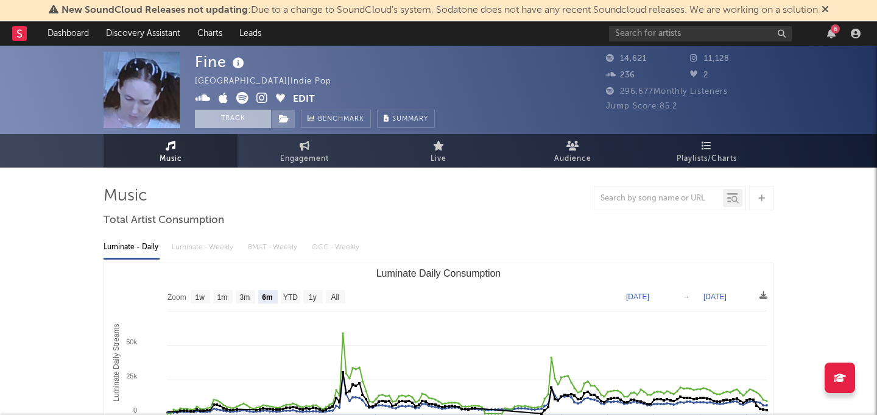
click at [231, 119] on button "Track" at bounding box center [233, 119] width 76 height 18
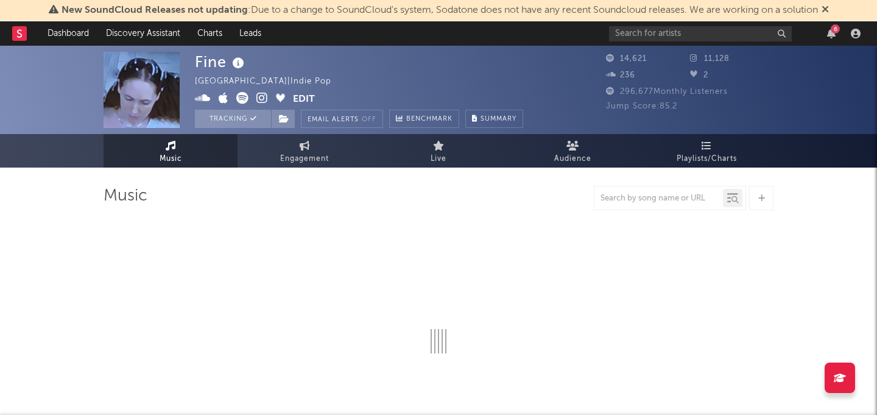
select select "6m"
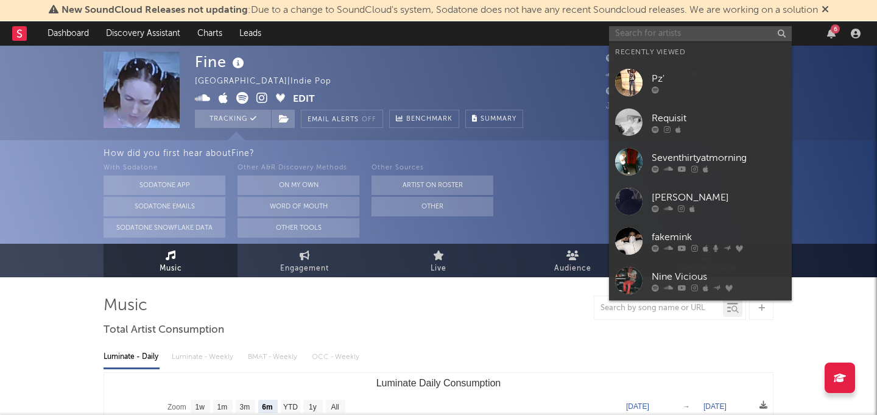
click at [676, 38] on input "text" at bounding box center [700, 33] width 183 height 15
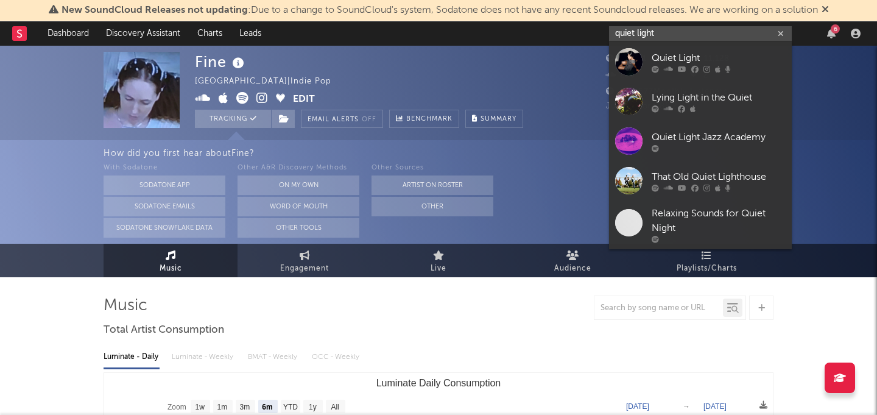
type input "quiet light"
click at [657, 51] on div "Quiet Light" at bounding box center [719, 58] width 134 height 15
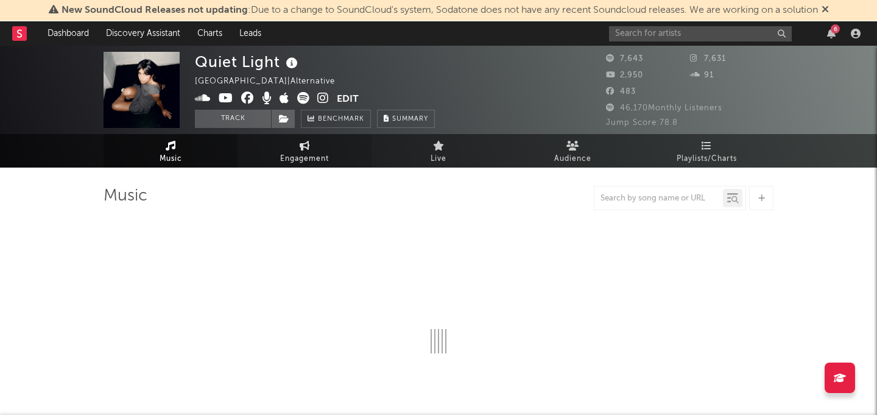
select select "1w"
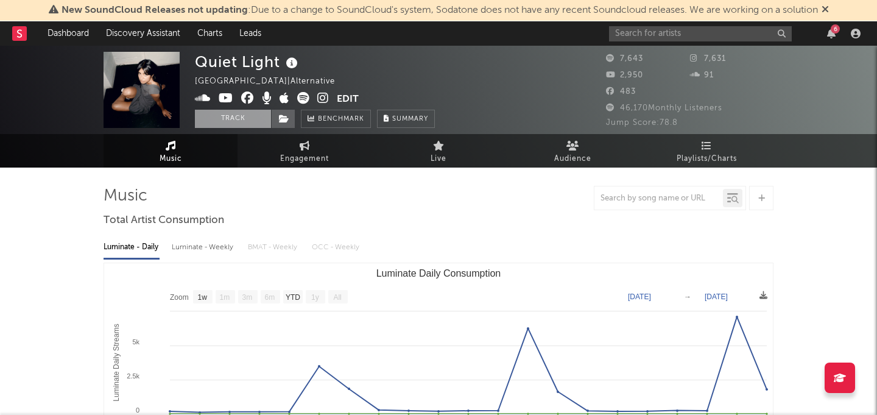
click at [249, 122] on button "Track" at bounding box center [233, 119] width 76 height 18
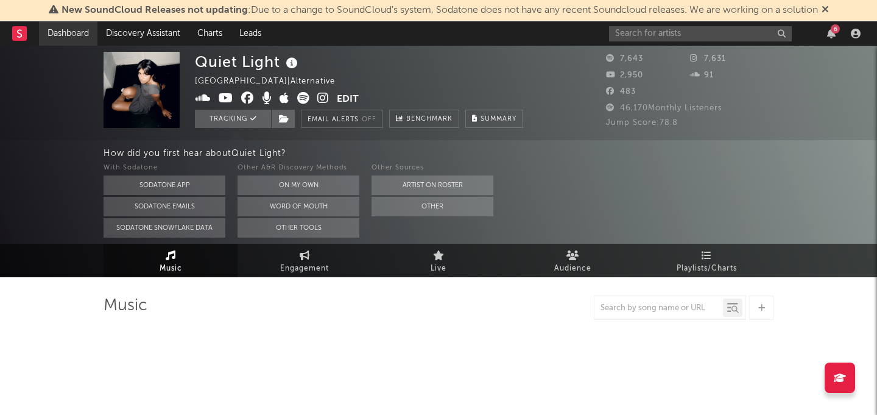
select select "1w"
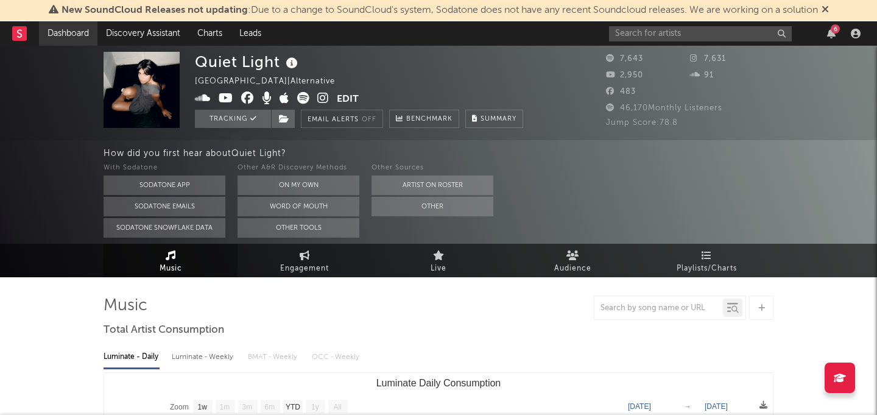
click at [73, 38] on link "Dashboard" at bounding box center [68, 33] width 58 height 24
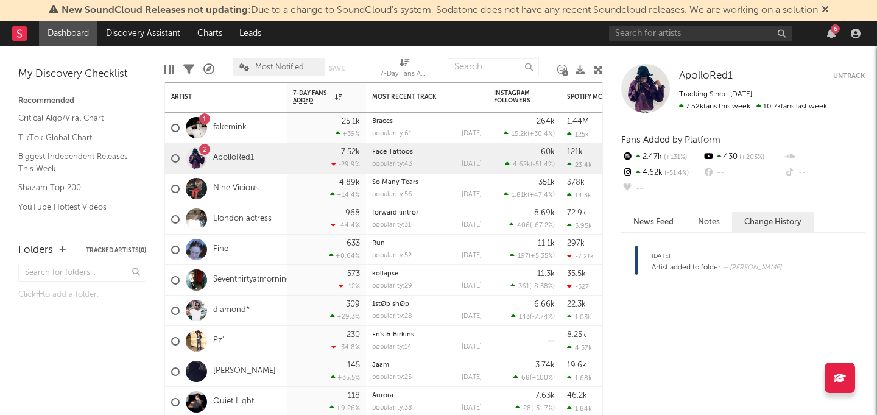
select select "-1"
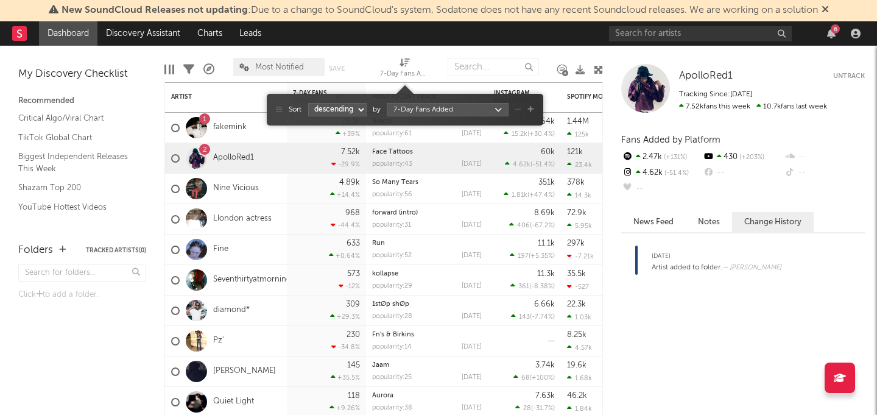
click at [405, 65] on icon at bounding box center [405, 62] width 10 height 9
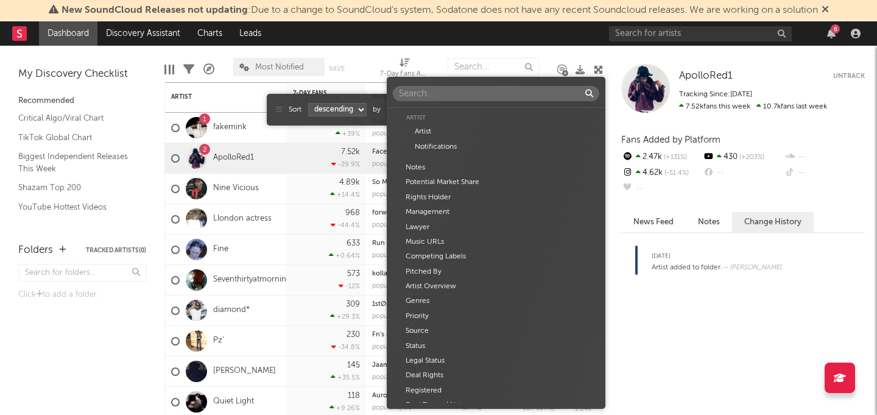
click at [400, 107] on body "New SoundCloud Releases not updating : Due to a change to SoundCloud's system, …" at bounding box center [438, 207] width 877 height 415
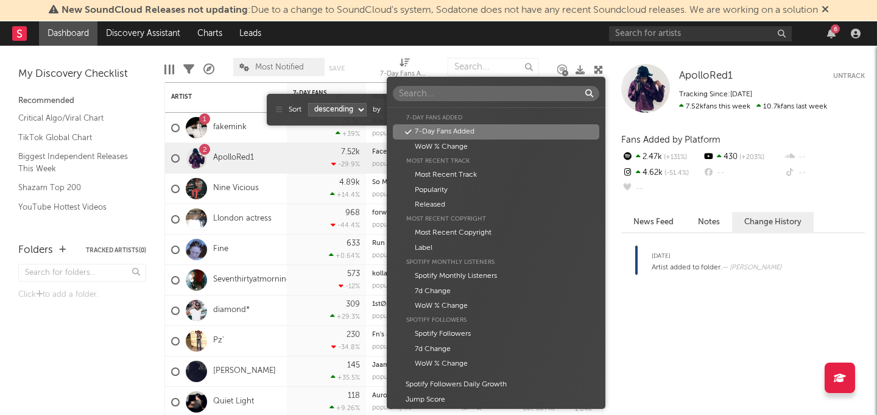
click at [390, 58] on div "Artist Artist Notifications Notes Potential Market Share Rights Holder Manageme…" at bounding box center [438, 207] width 877 height 415
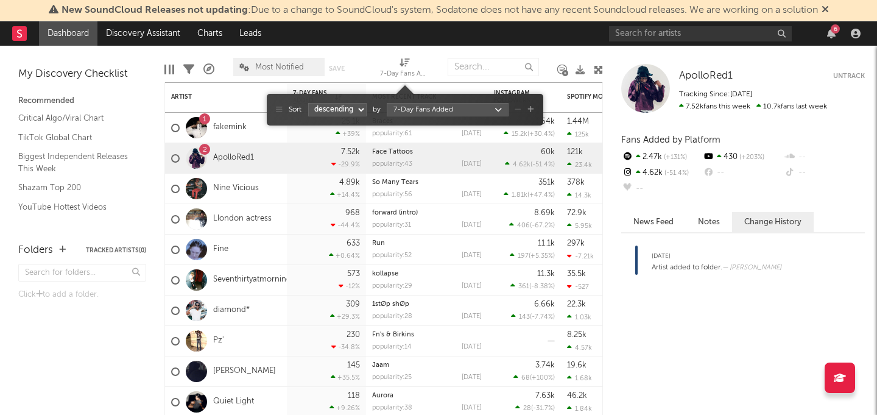
click at [399, 69] on div "7-Day Fans Added (7-Day Fans Added)" at bounding box center [404, 74] width 49 height 15
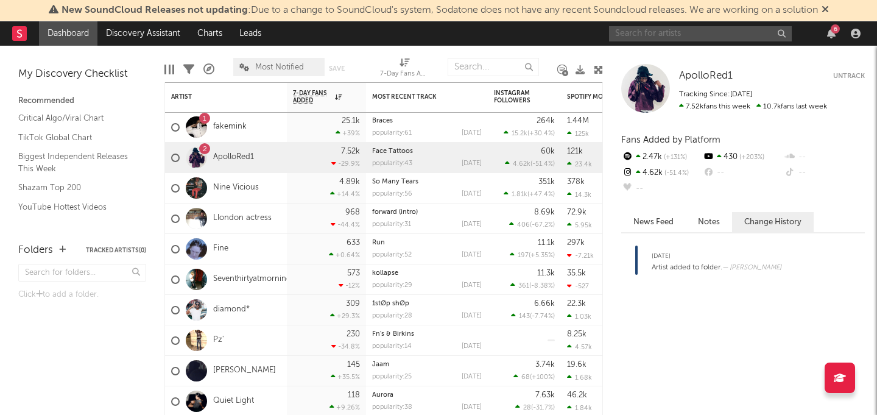
click at [655, 30] on input "text" at bounding box center [700, 33] width 183 height 15
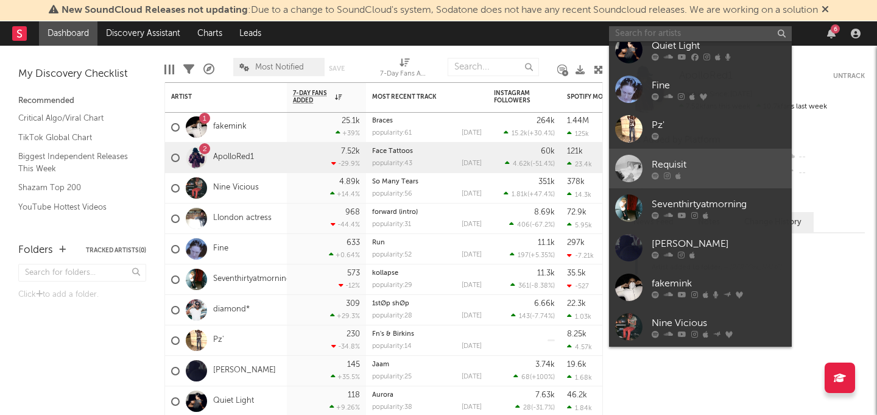
scroll to position [0, 0]
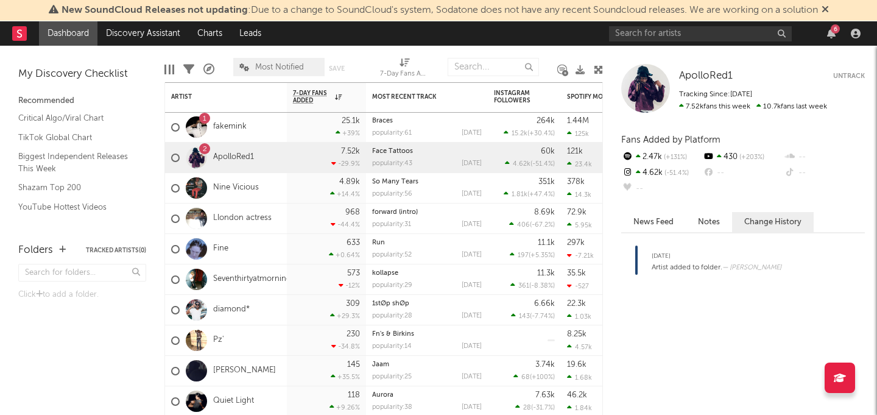
click at [85, 34] on link "Dashboard" at bounding box center [68, 33] width 58 height 24
